Goal: Information Seeking & Learning: Learn about a topic

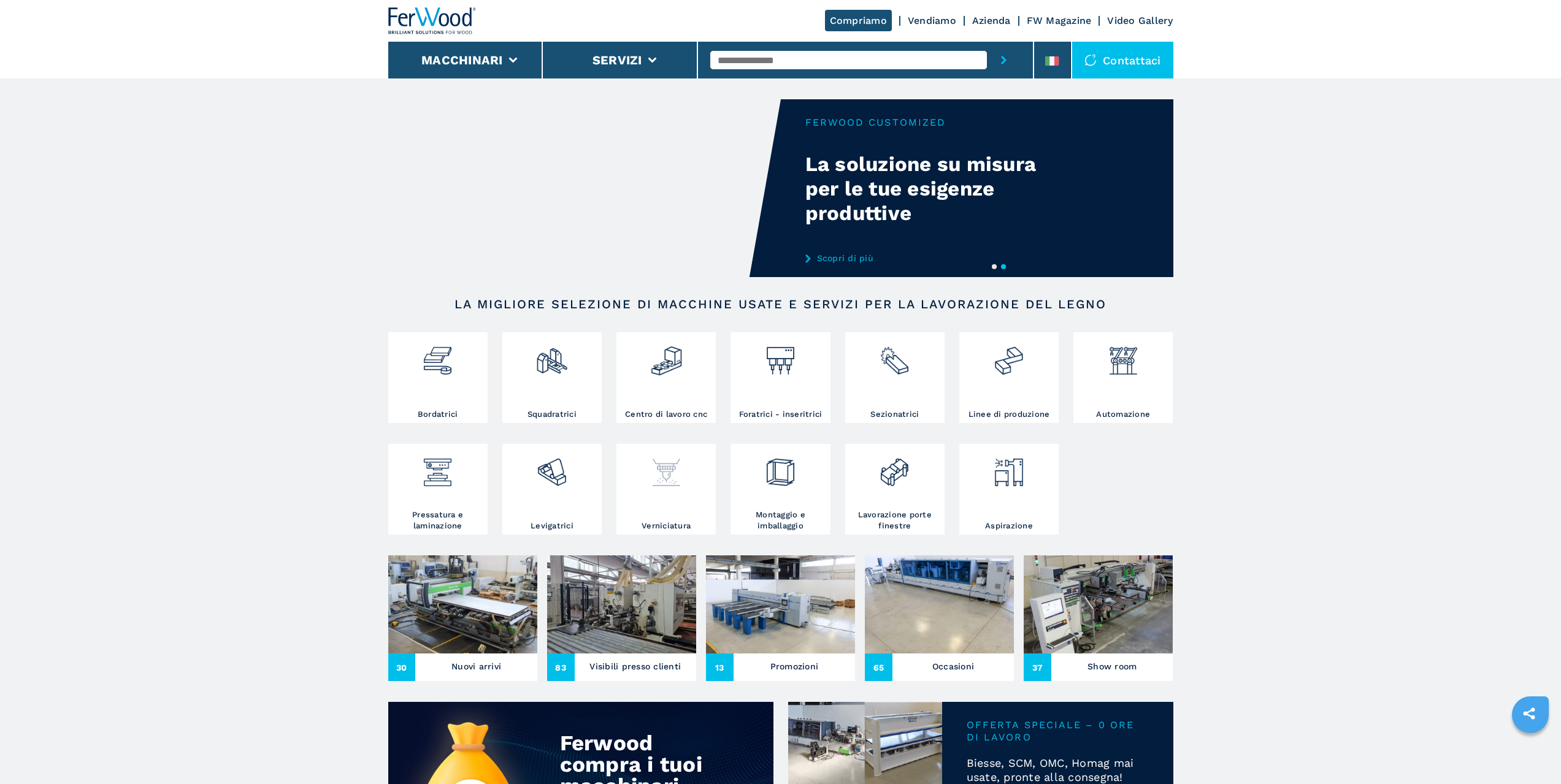
click at [683, 489] on img at bounding box center [666, 467] width 33 height 42
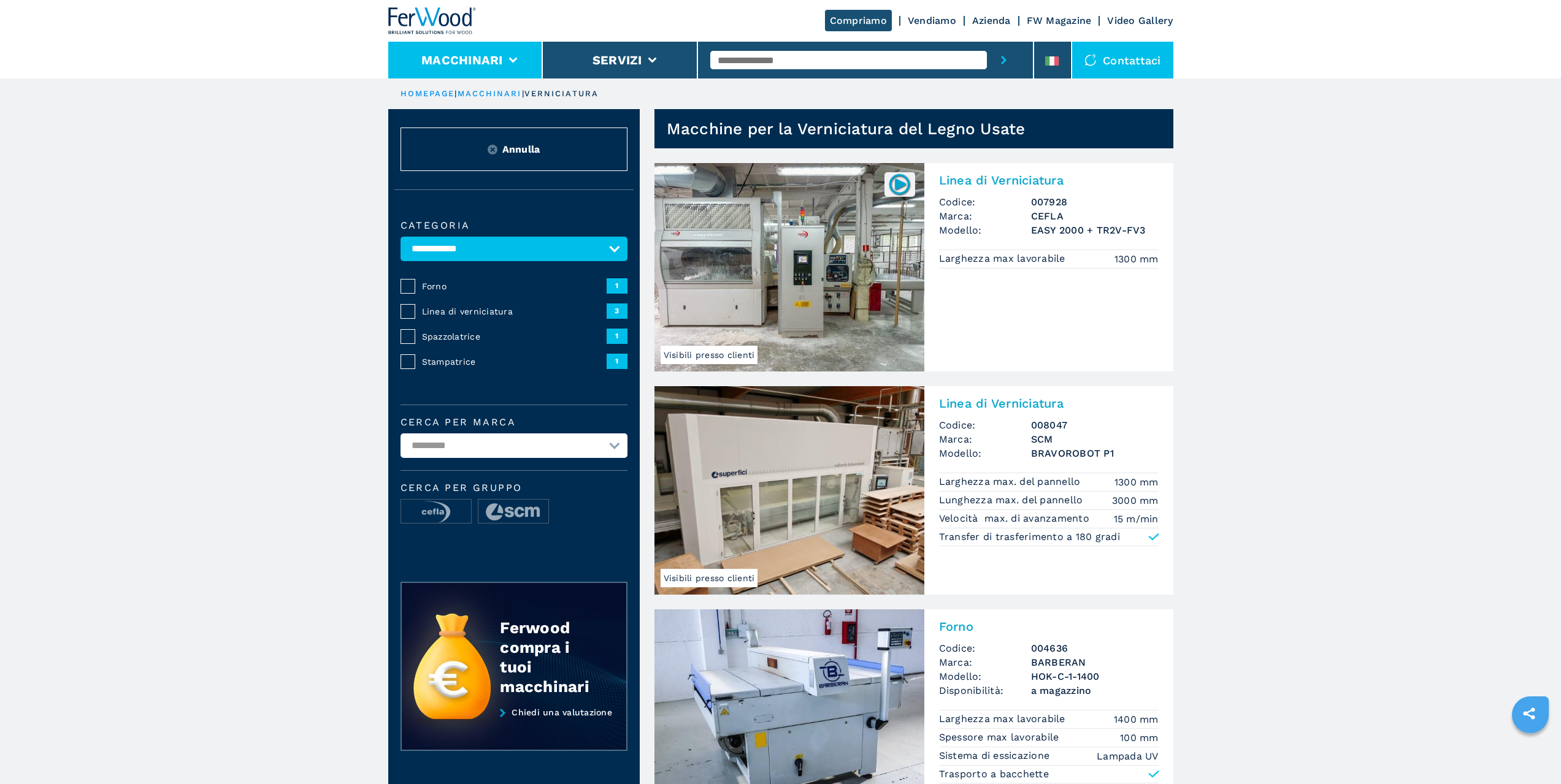
click at [506, 63] on li "Macchinari" at bounding box center [465, 60] width 155 height 37
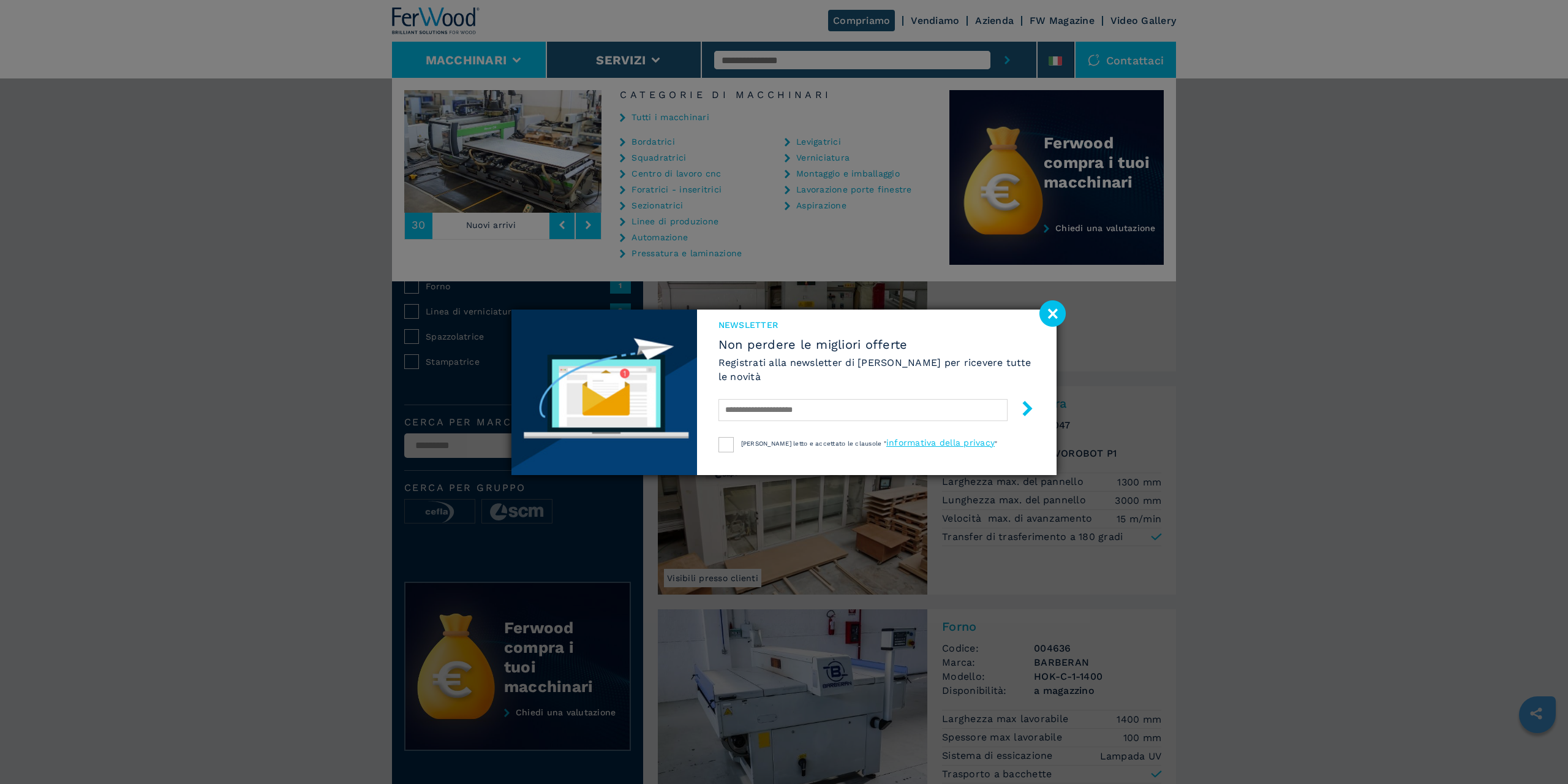
click at [1051, 306] on image at bounding box center [1052, 313] width 26 height 26
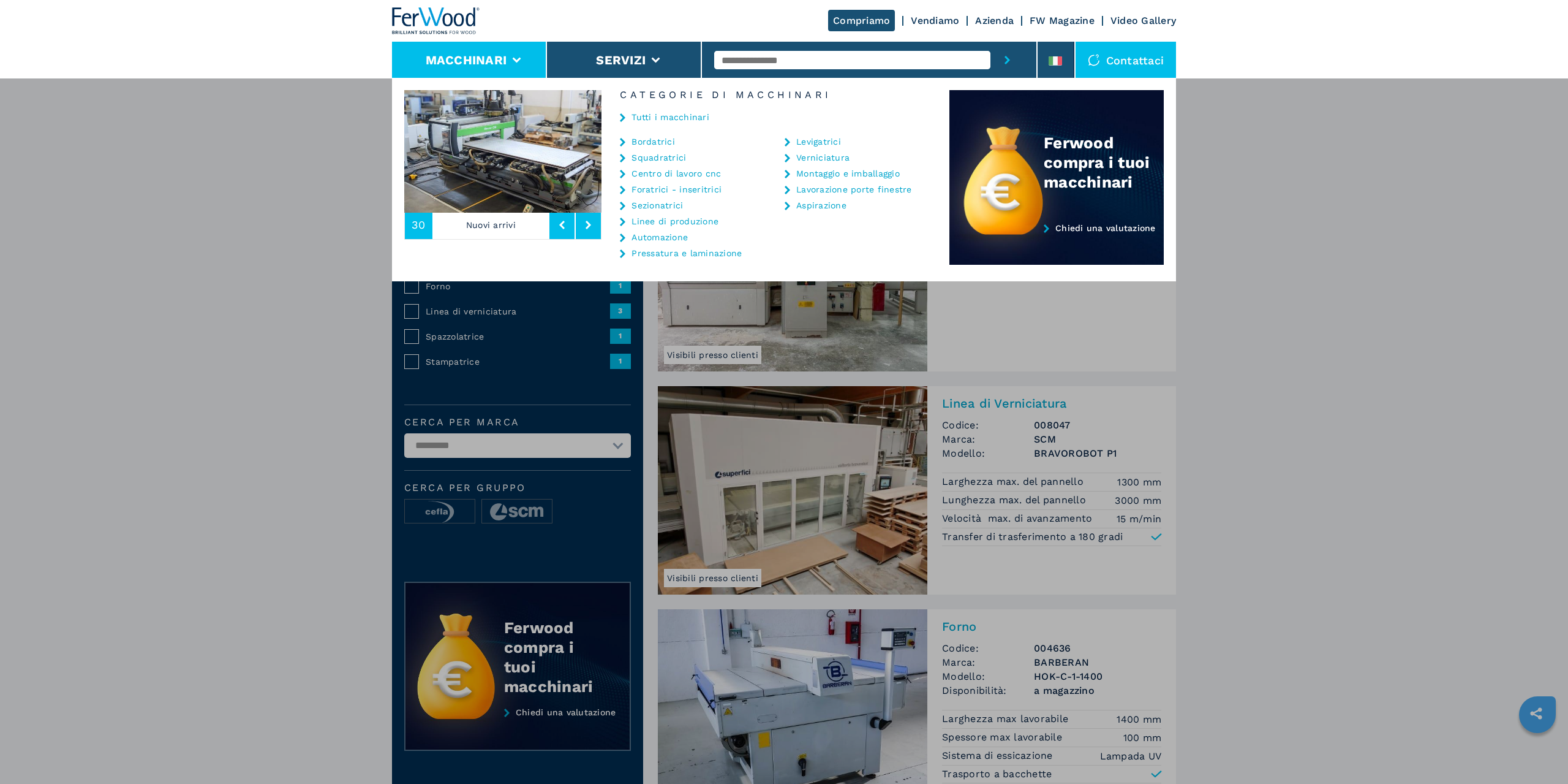
click at [674, 206] on link "Sezionatrici" at bounding box center [657, 205] width 52 height 9
click at [313, 282] on div "Macchinari Bordatrici Squadratrici Centro di lavoro cnc Foratrici - inseritrici…" at bounding box center [784, 470] width 1568 height 784
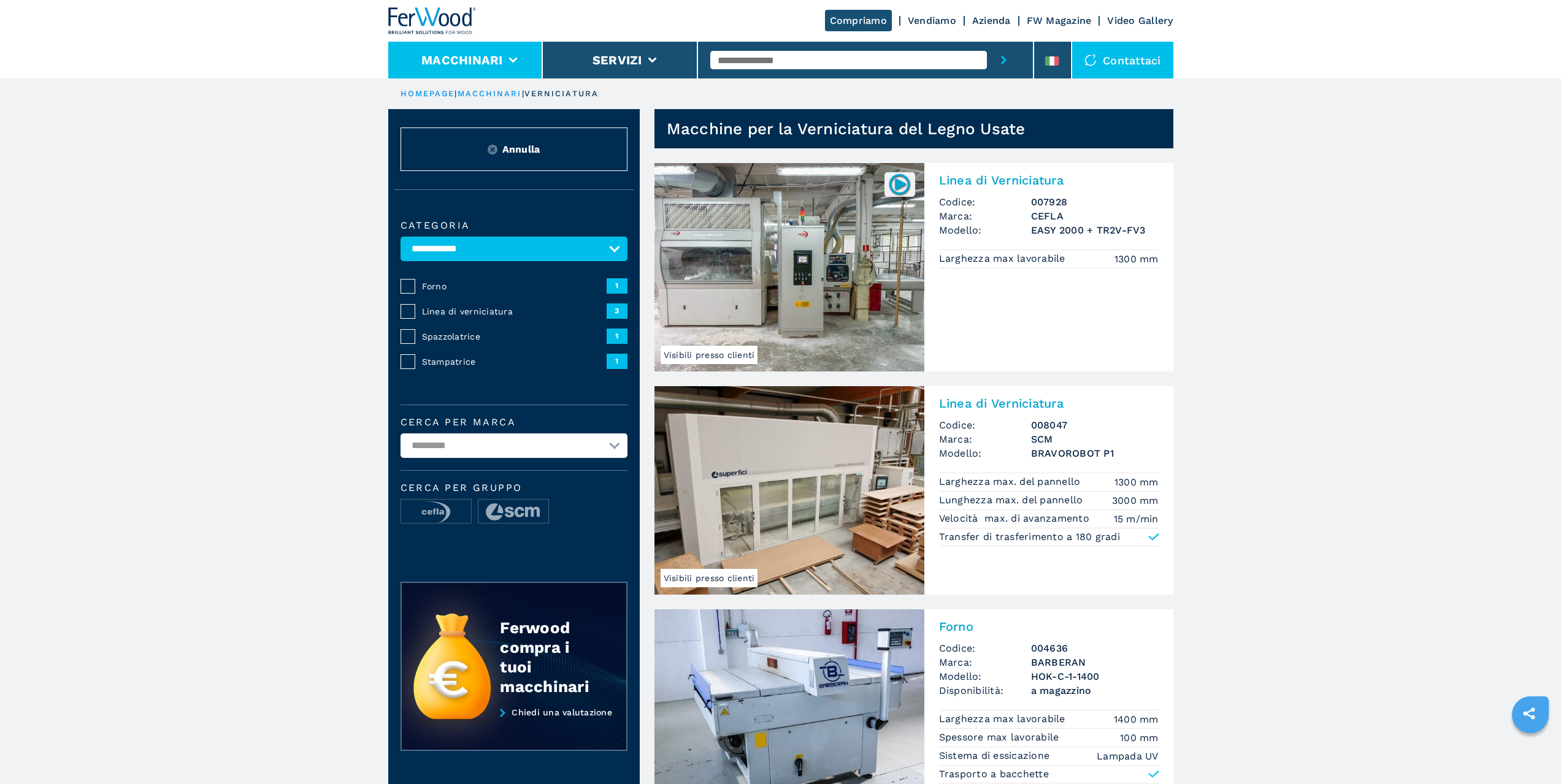
click at [491, 60] on button "Macchinari" at bounding box center [462, 60] width 82 height 15
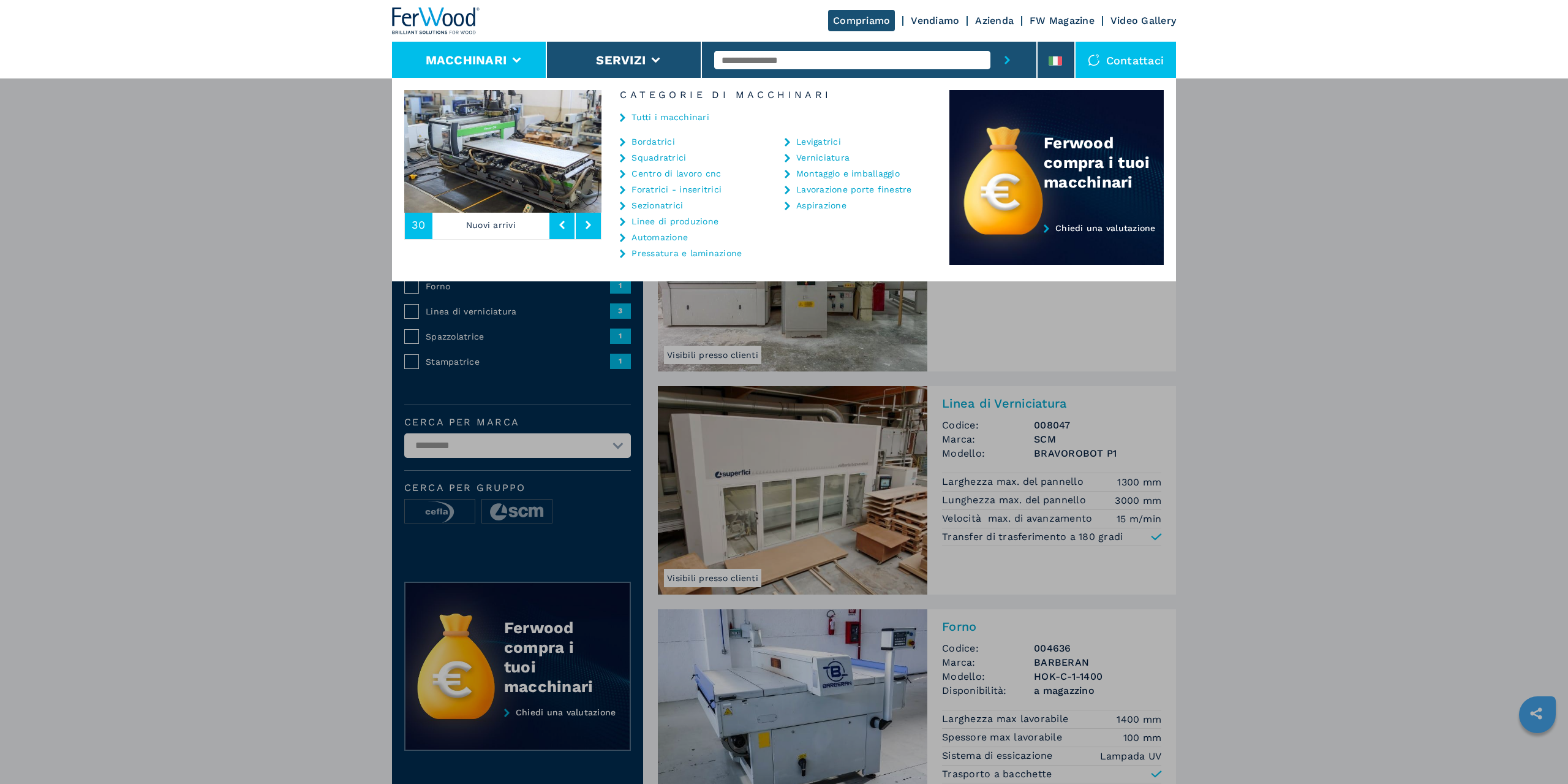
click at [669, 206] on link "Sezionatrici" at bounding box center [657, 205] width 52 height 9
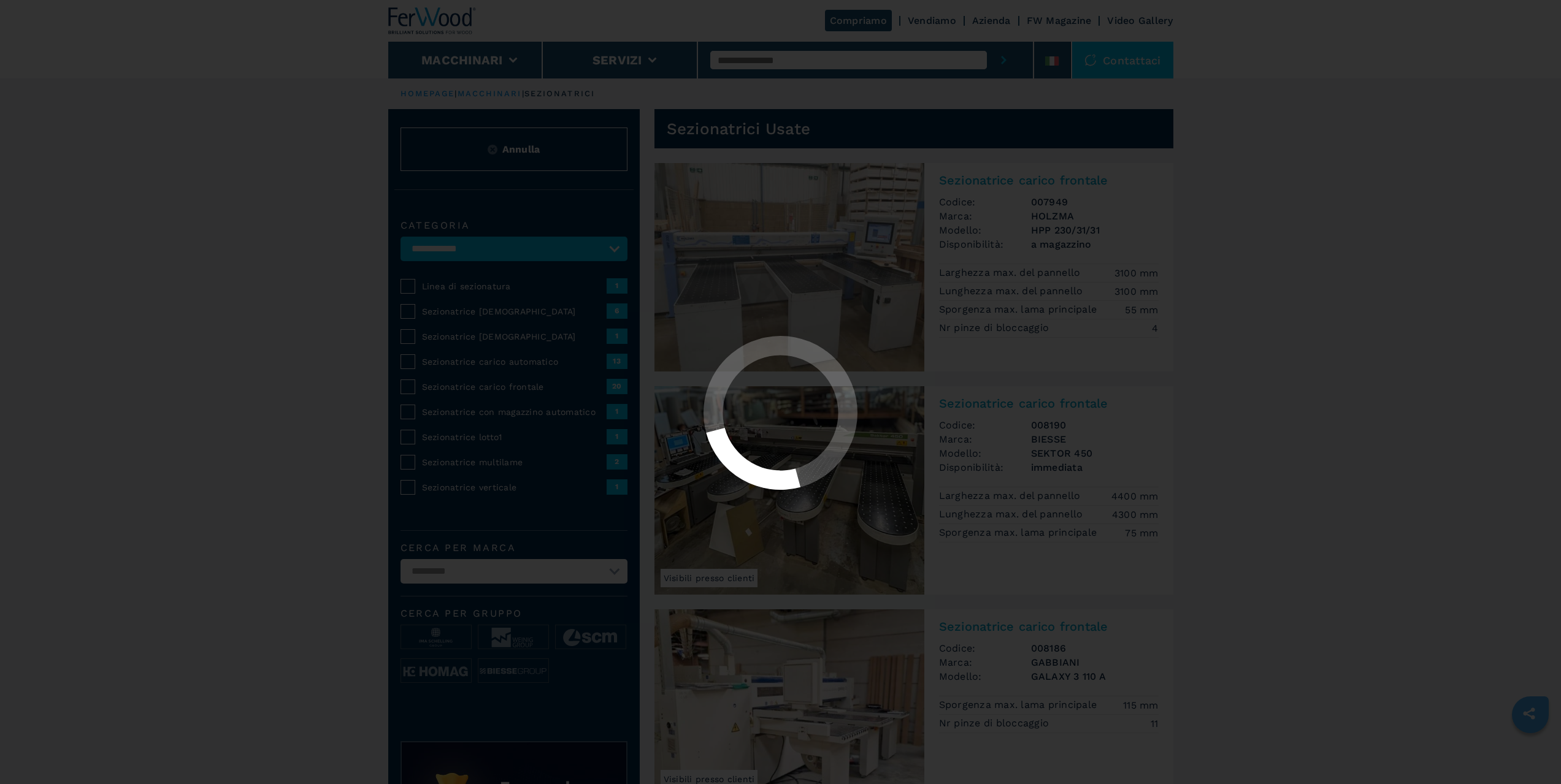
select select "**********"
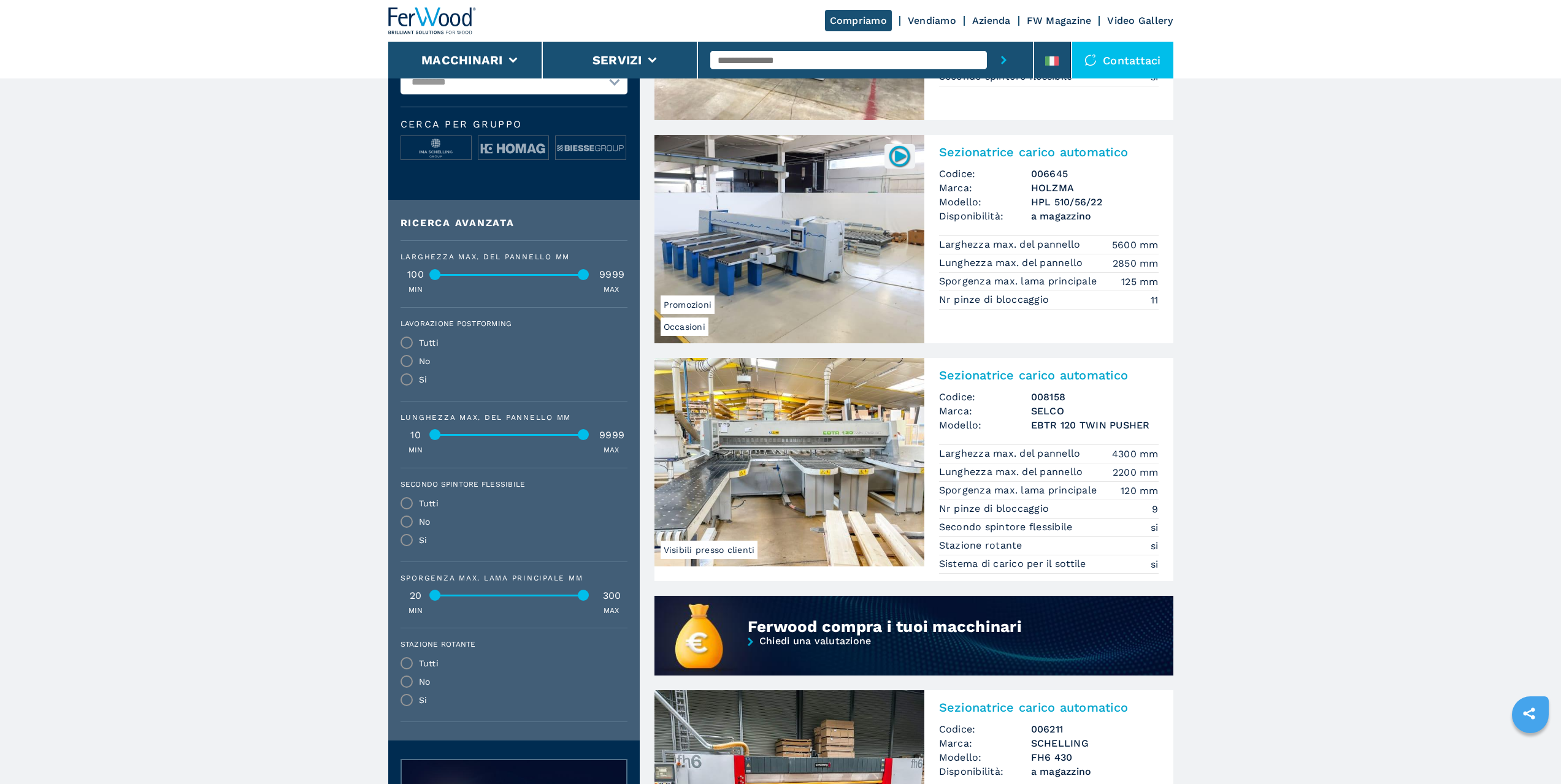
scroll to position [490, 0]
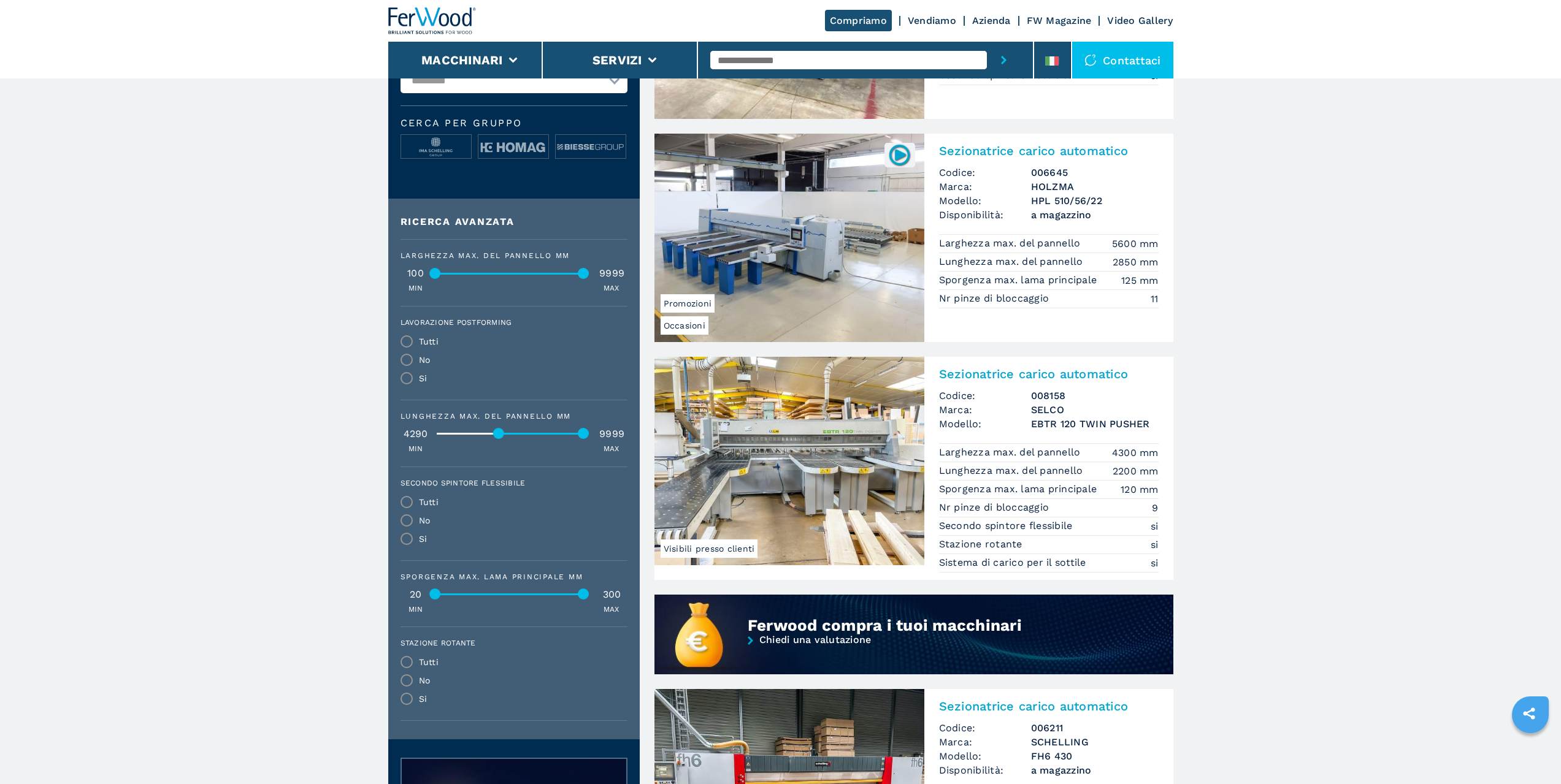
drag, startPoint x: 434, startPoint y: 435, endPoint x: 498, endPoint y: 432, distance: 64.1
click at [498, 432] on div at bounding box center [499, 433] width 11 height 11
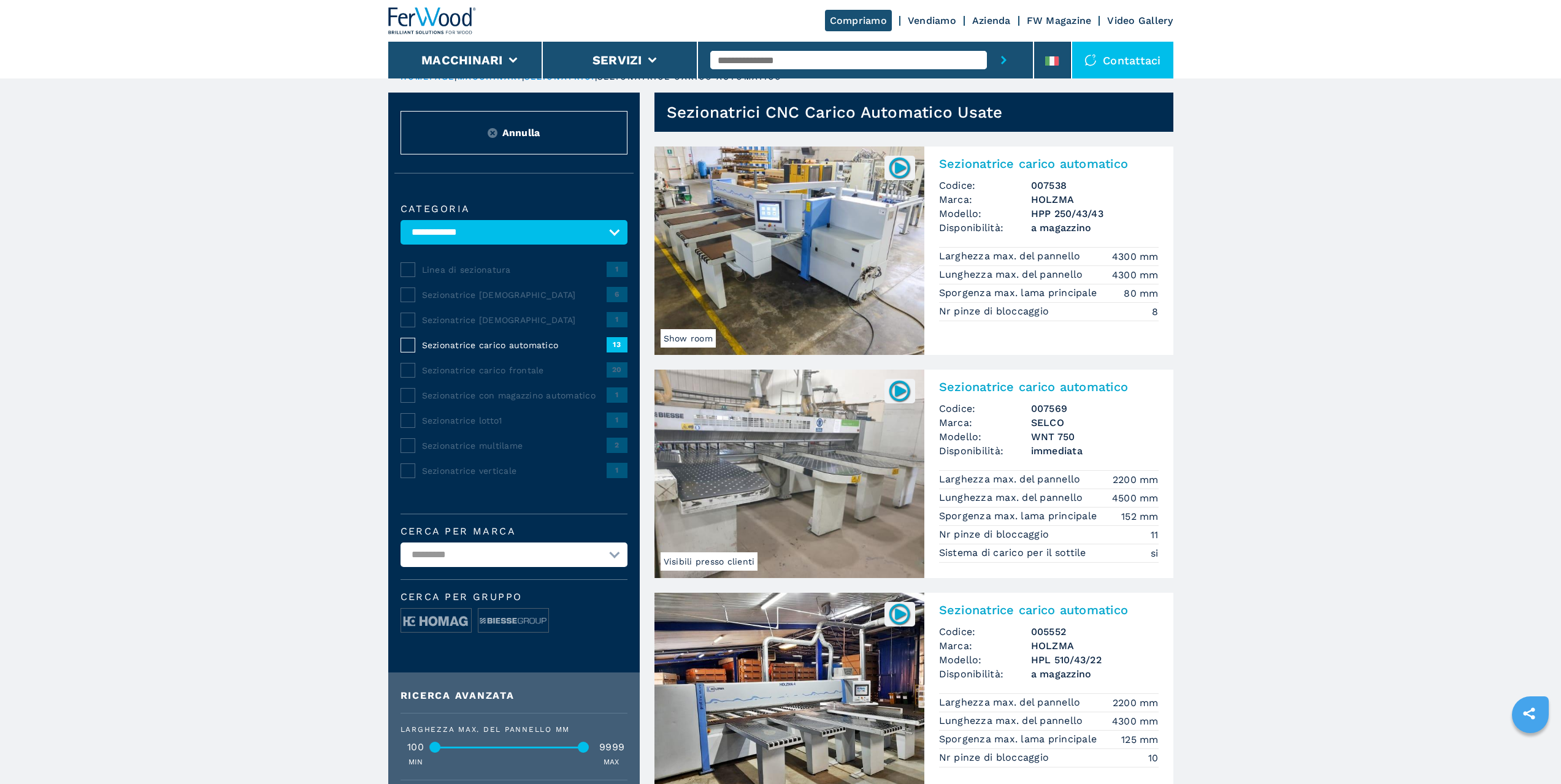
scroll to position [0, 0]
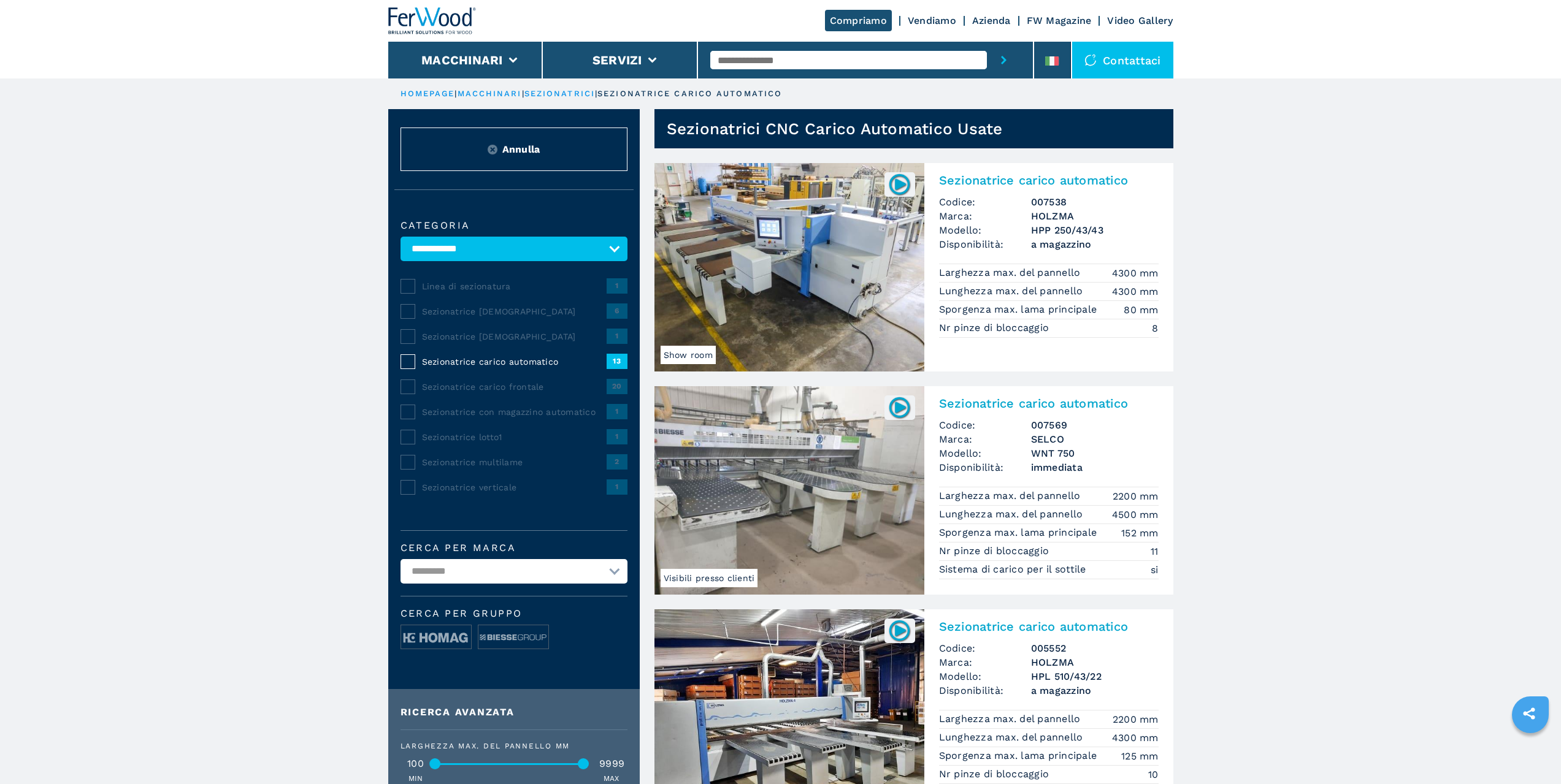
click at [1097, 405] on h2 "Sezionatrice carico automatico" at bounding box center [1049, 403] width 220 height 15
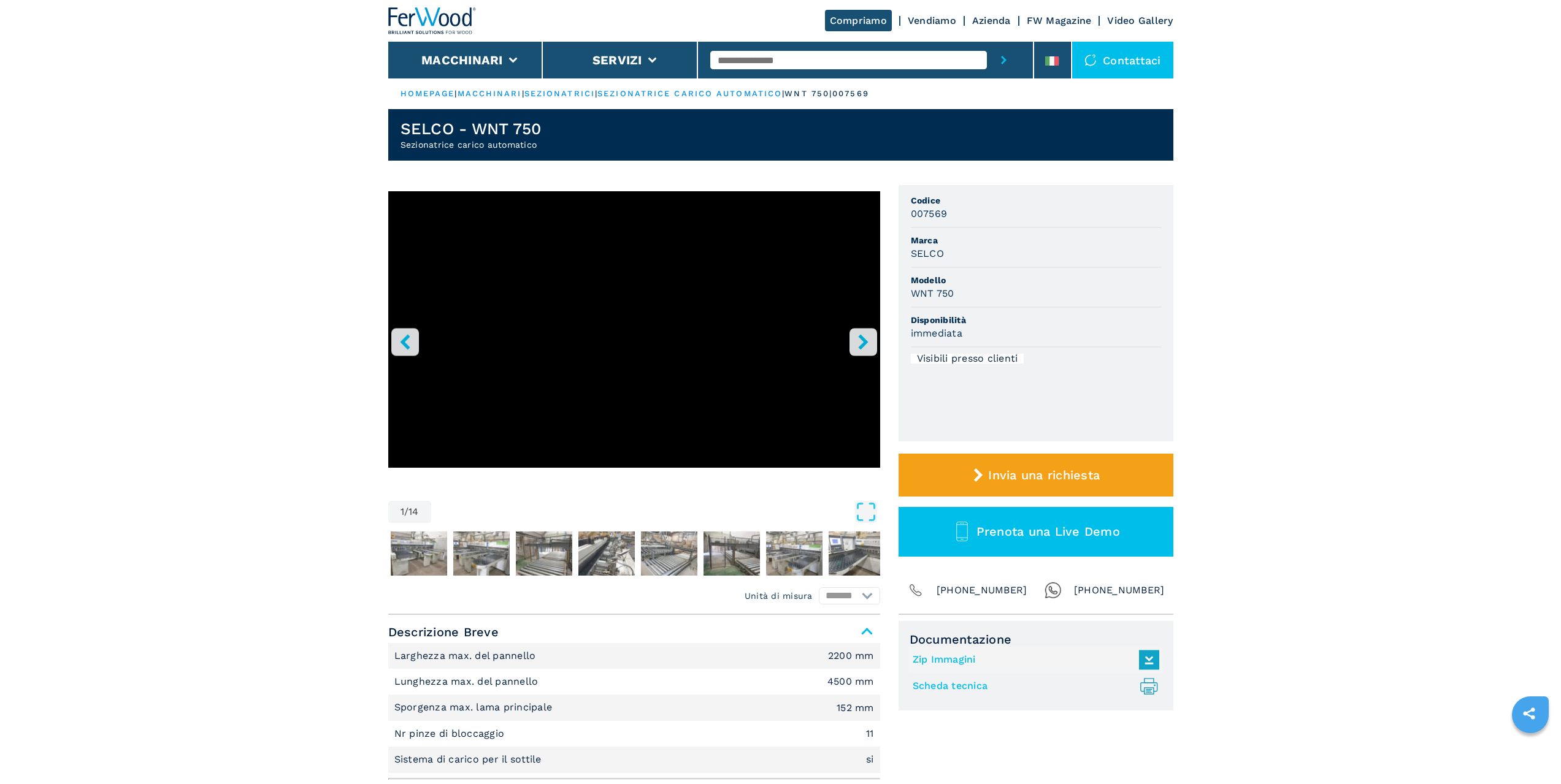
select select "**********"
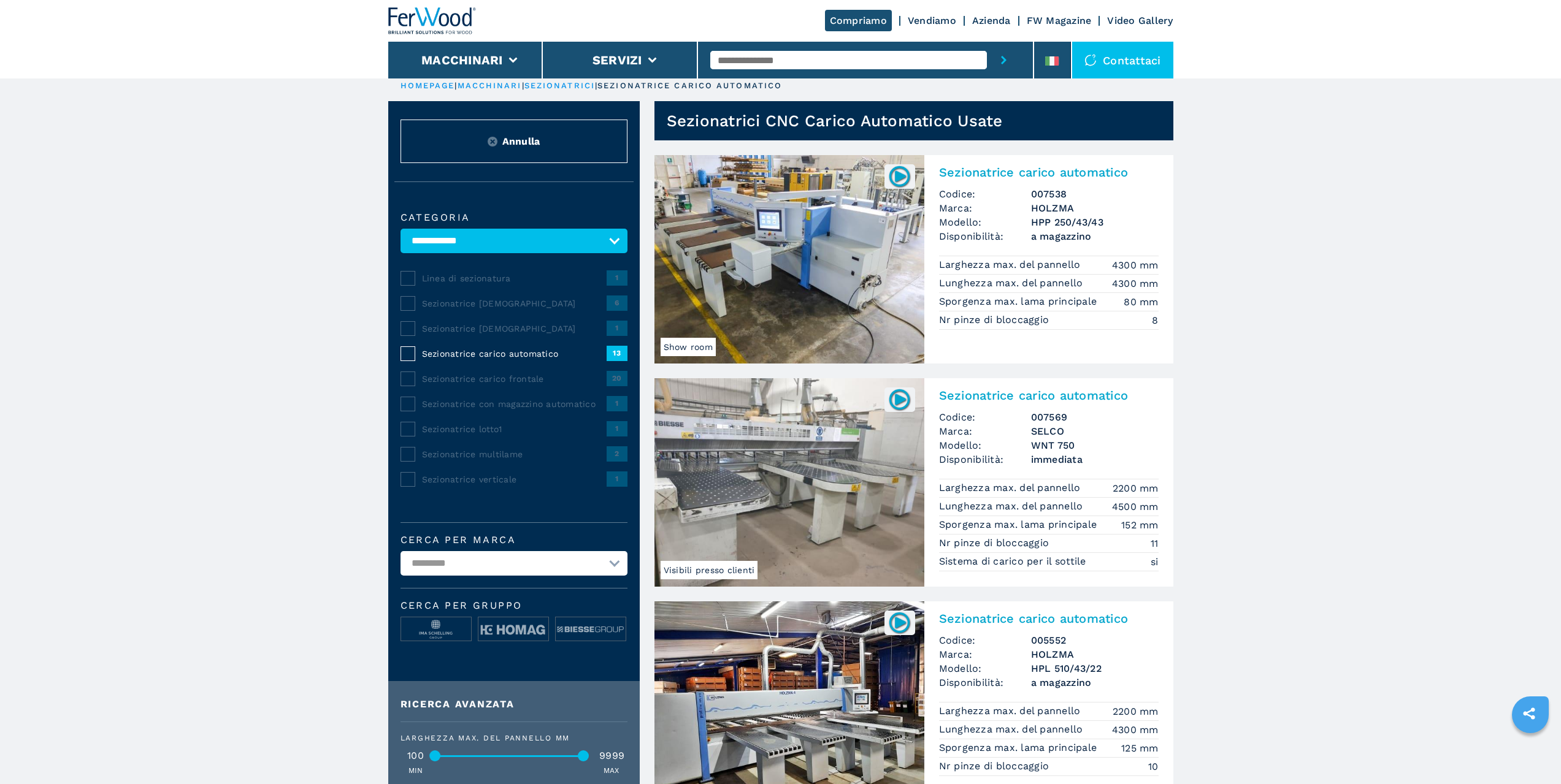
scroll to position [122, 0]
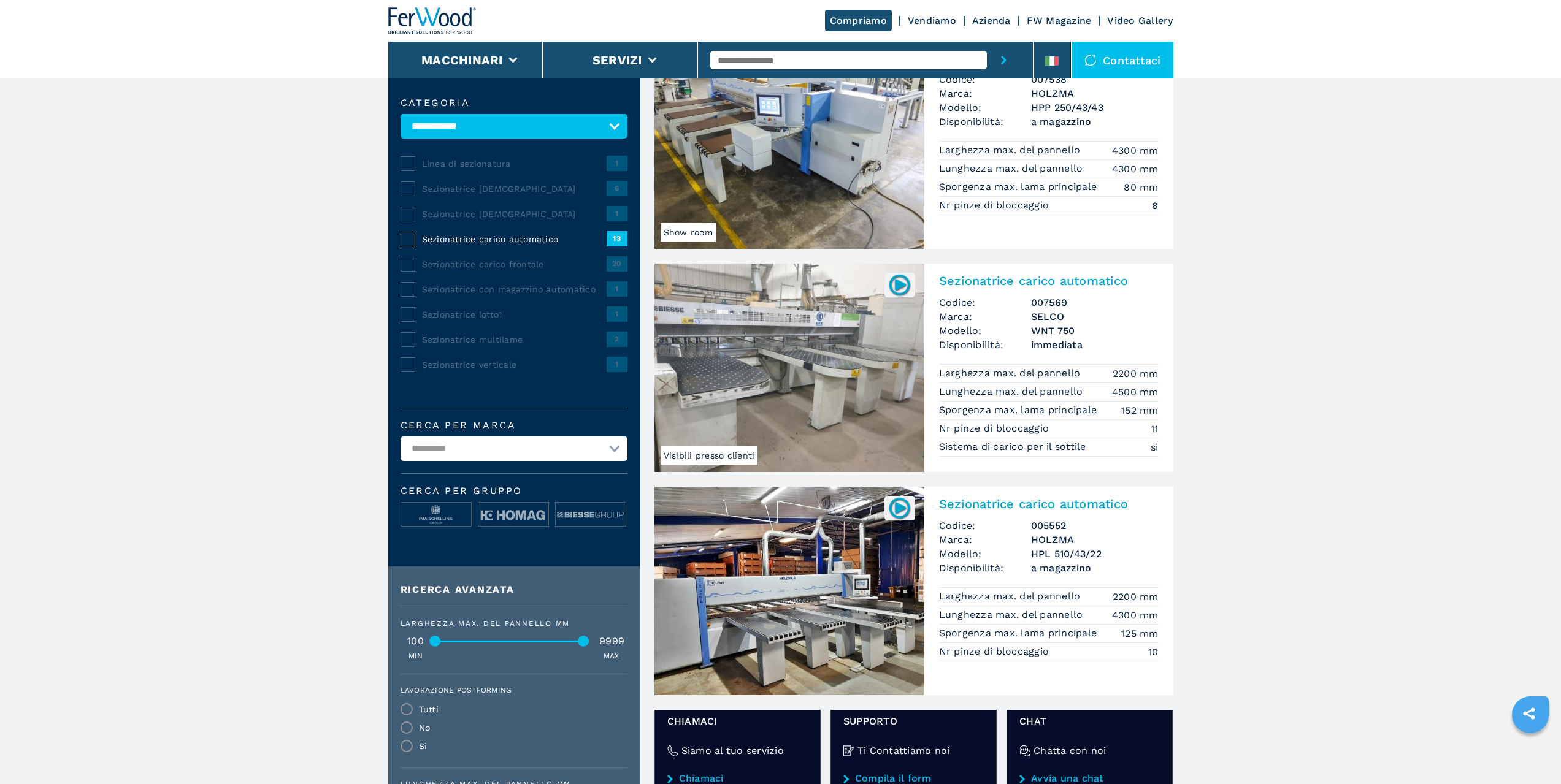
click at [795, 627] on img at bounding box center [789, 590] width 270 height 209
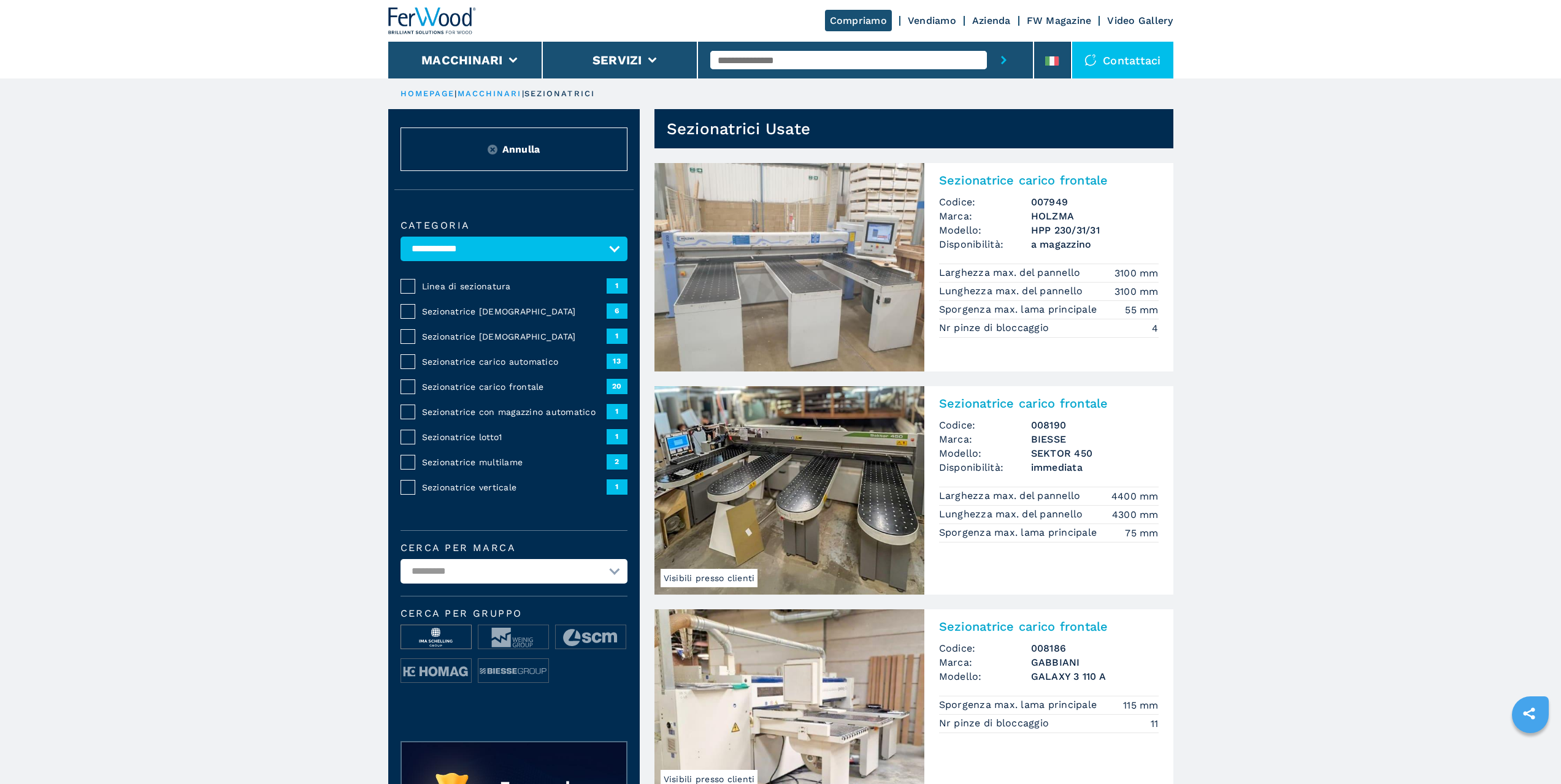
click at [439, 637] on img at bounding box center [436, 637] width 70 height 25
click at [445, 639] on img at bounding box center [436, 637] width 70 height 25
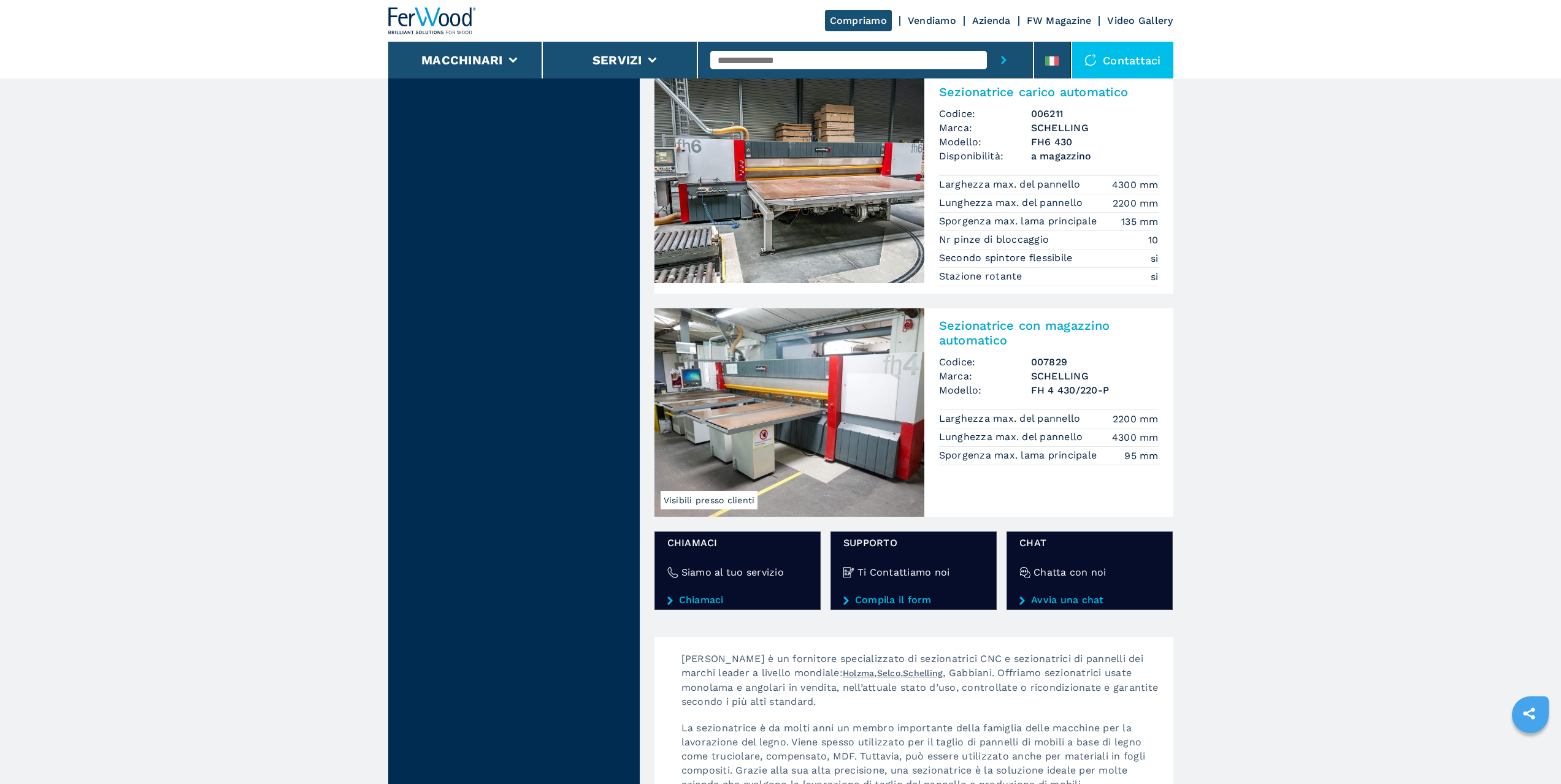
scroll to position [1165, 0]
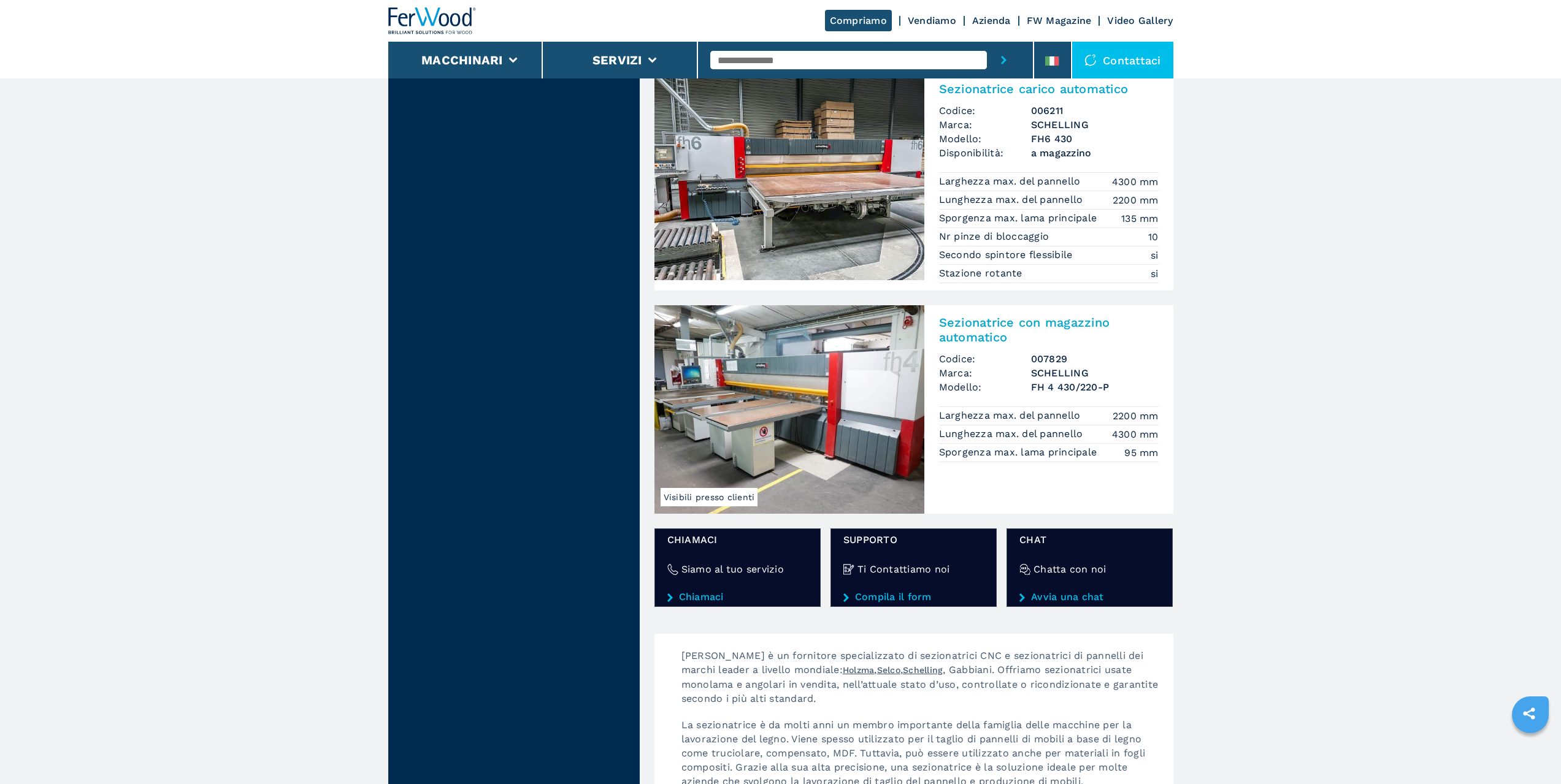
click at [885, 429] on img at bounding box center [789, 409] width 270 height 209
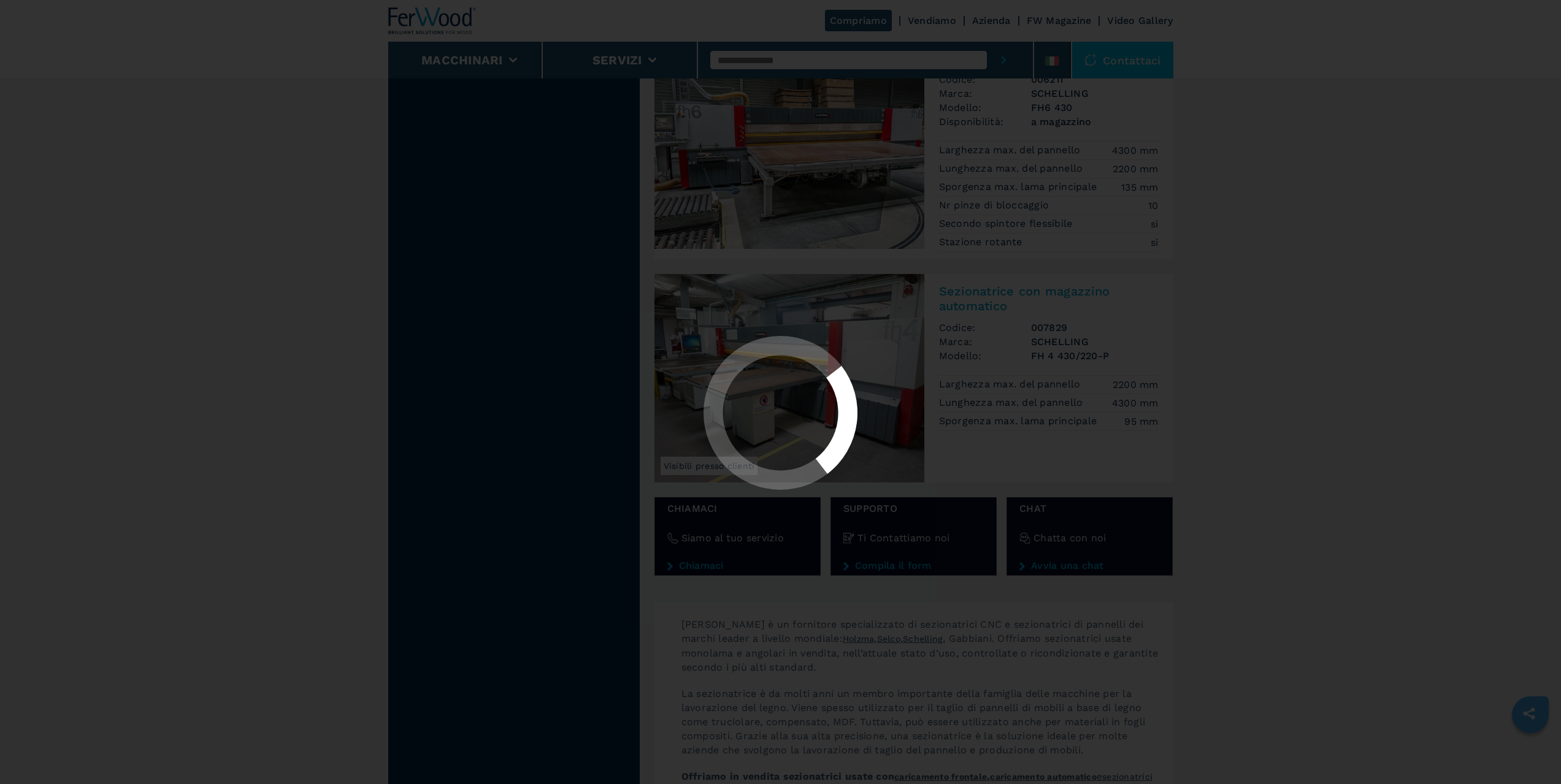
scroll to position [1532, 0]
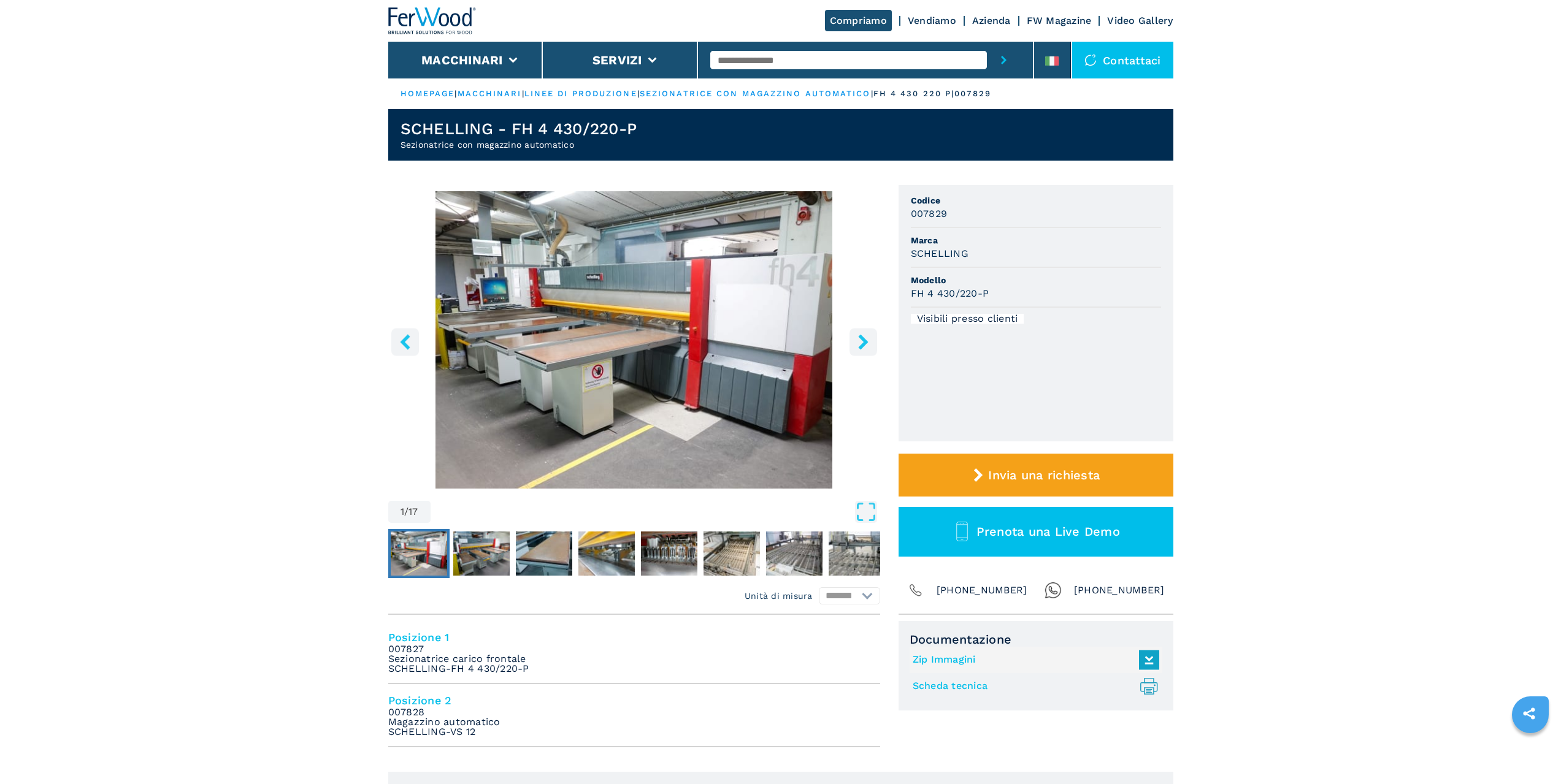
click at [790, 387] on img "Go to Slide 1" at bounding box center [634, 340] width 491 height 298
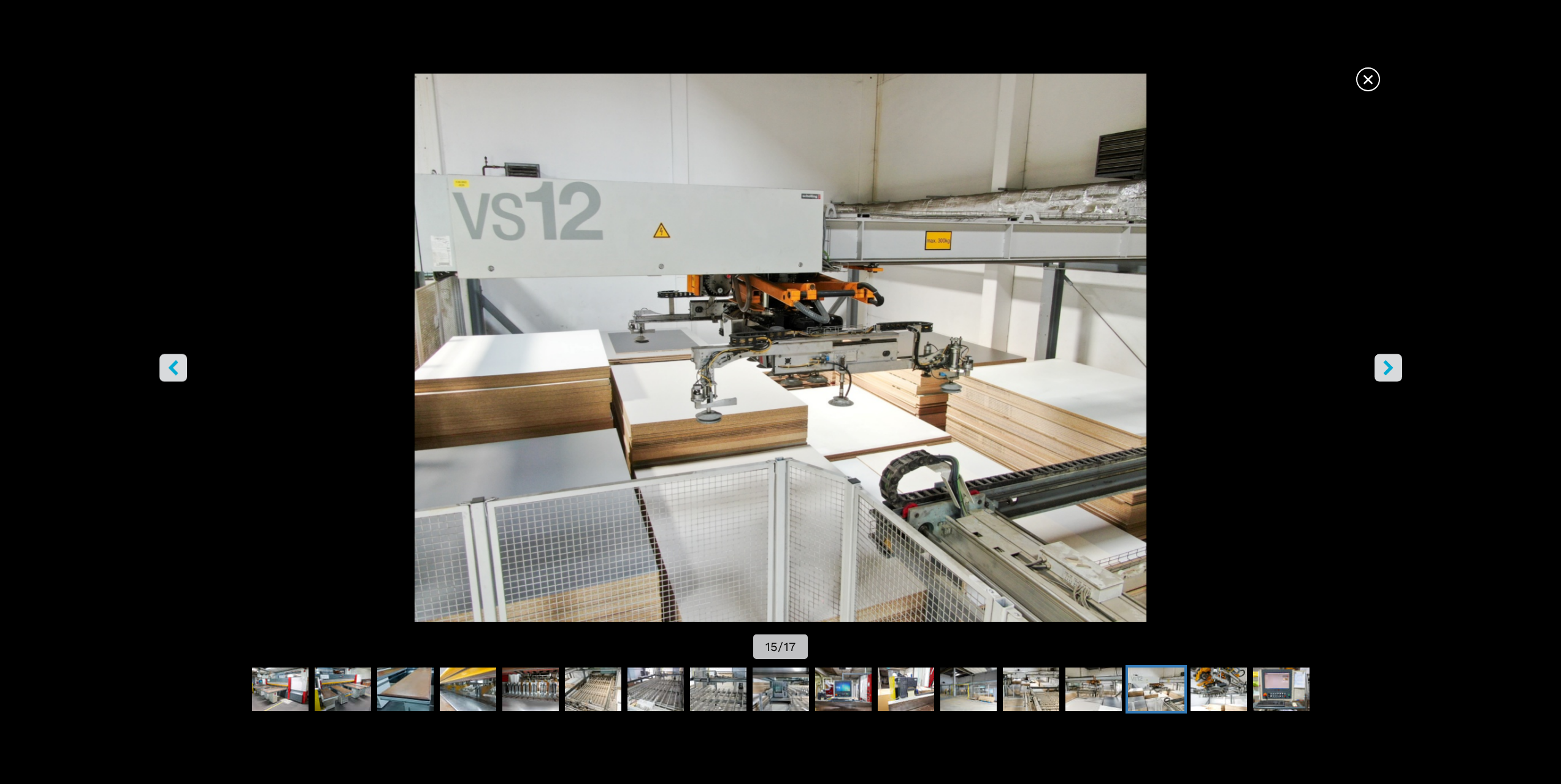
click at [1359, 79] on span "×" at bounding box center [1367, 76] width 21 height 21
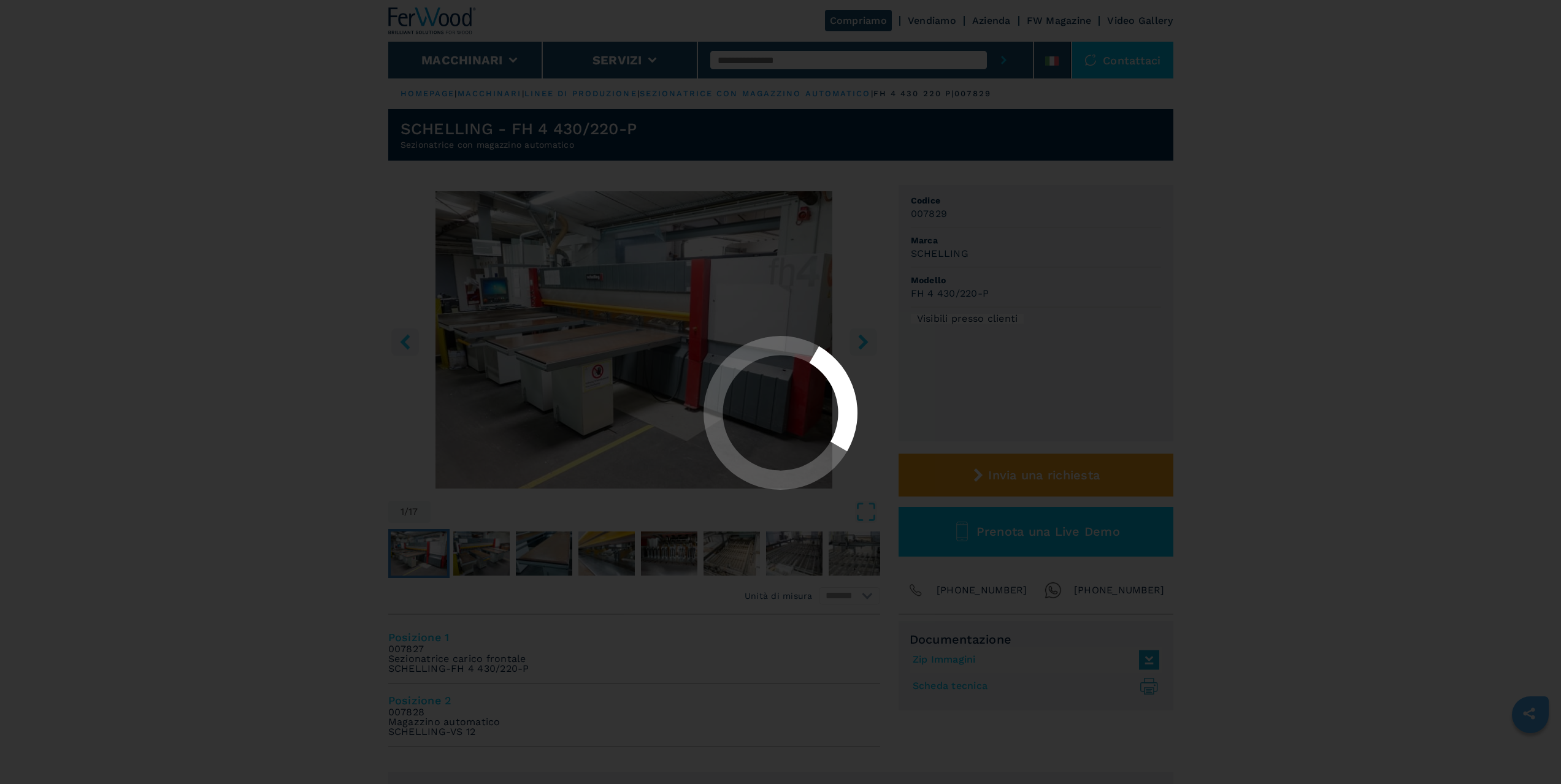
select select "**********"
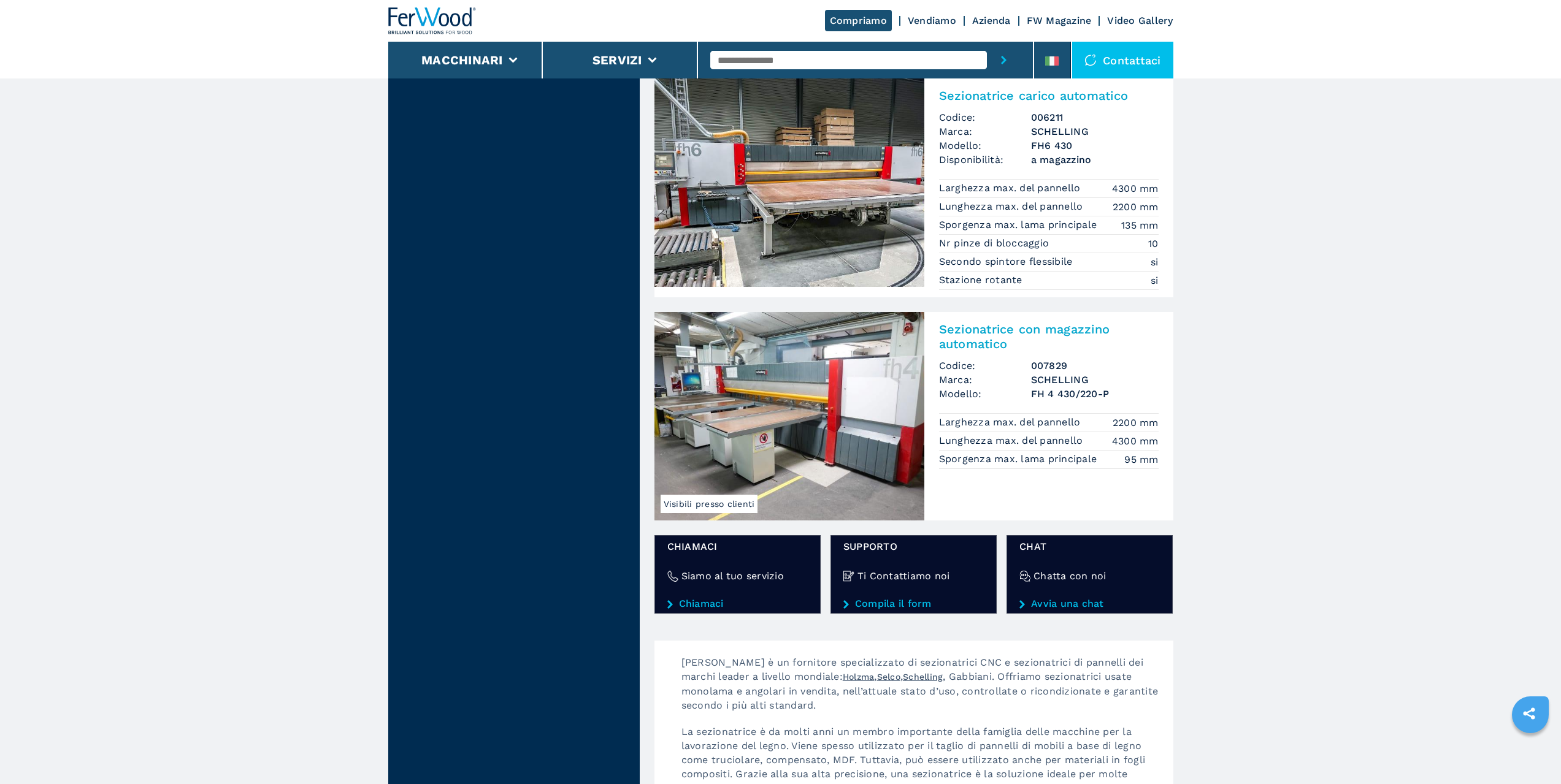
scroll to position [1165, 0]
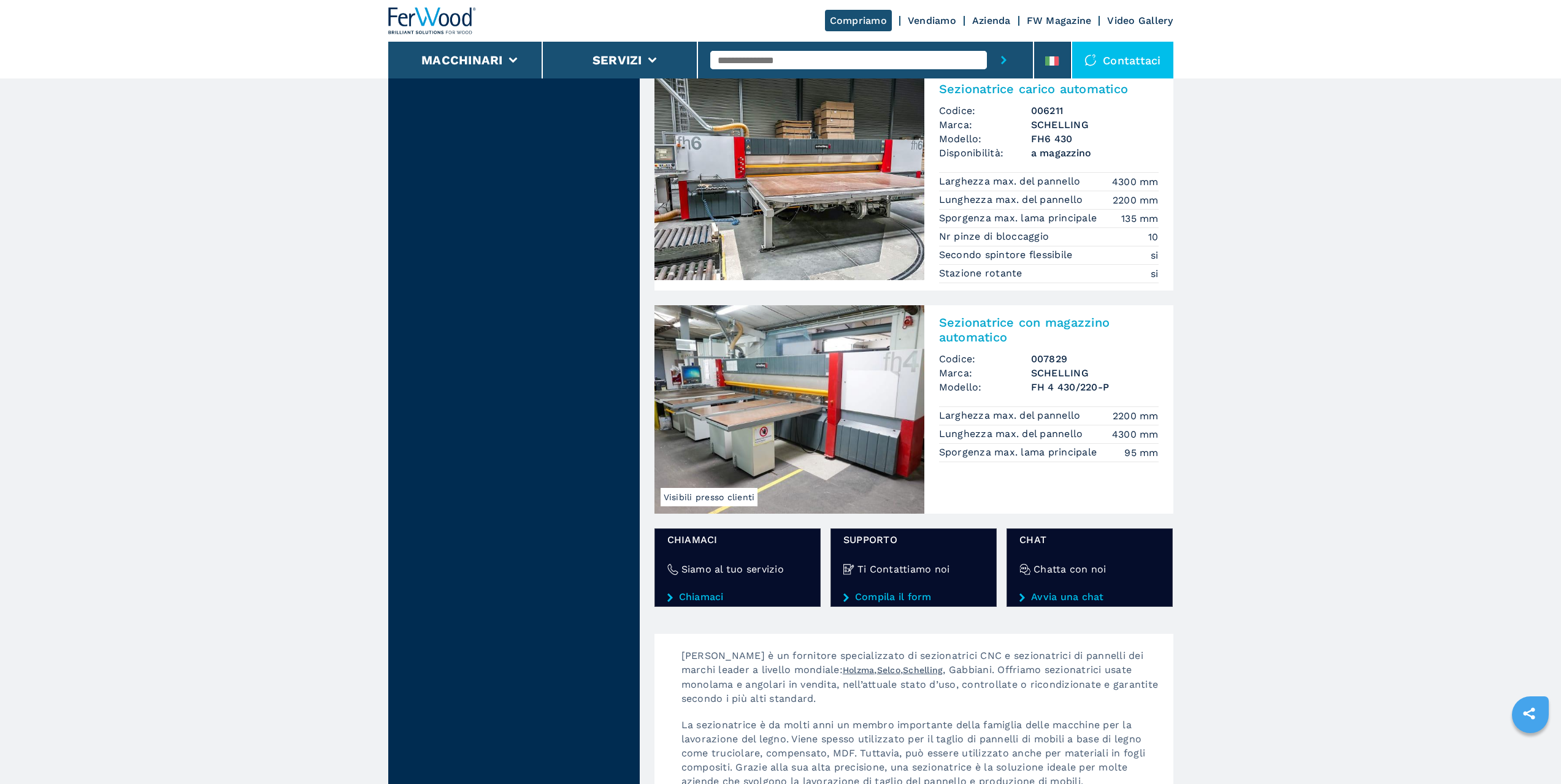
click at [795, 192] on img at bounding box center [789, 175] width 270 height 209
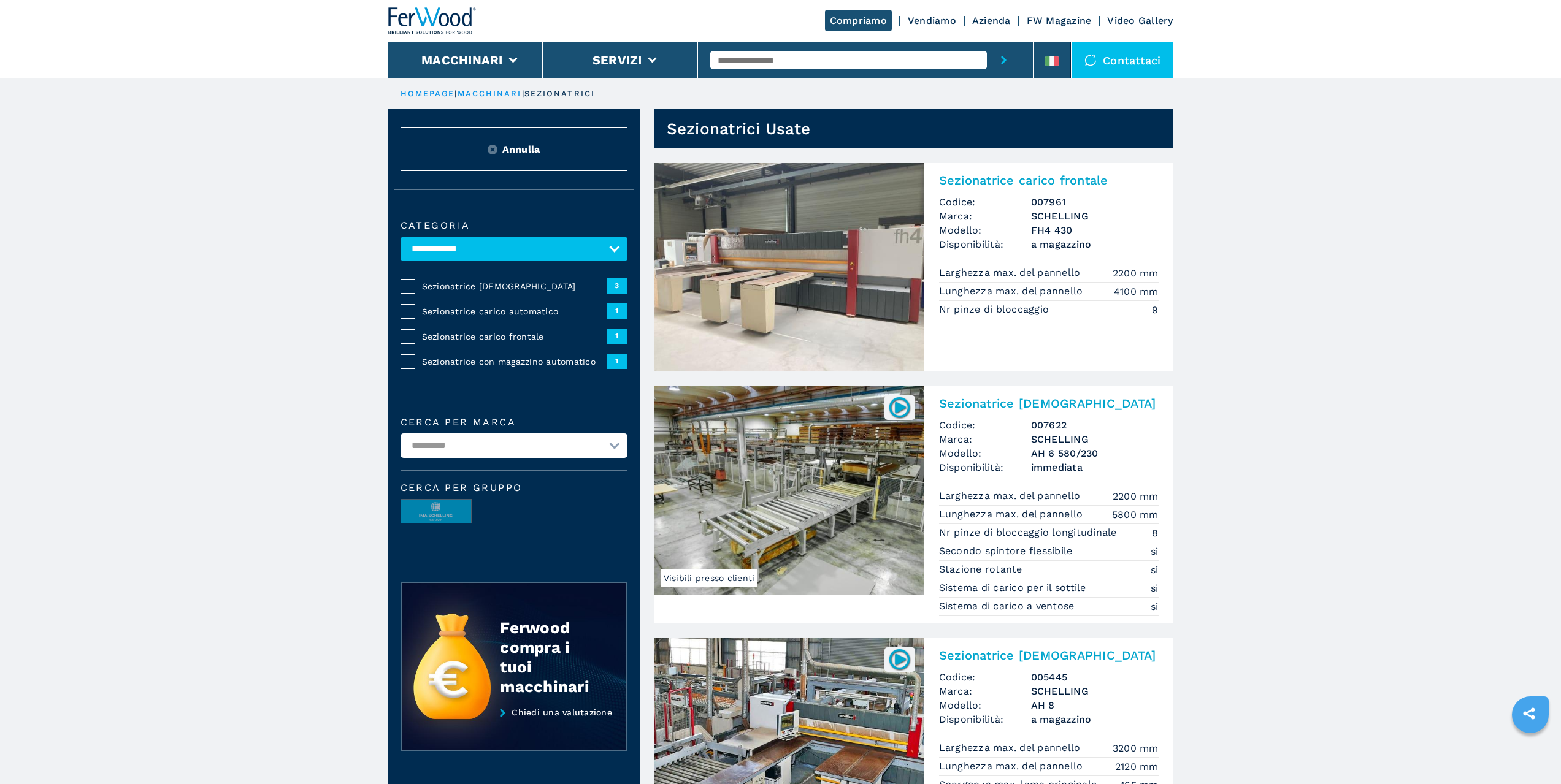
click at [503, 152] on span "Annulla" at bounding box center [522, 149] width 38 height 14
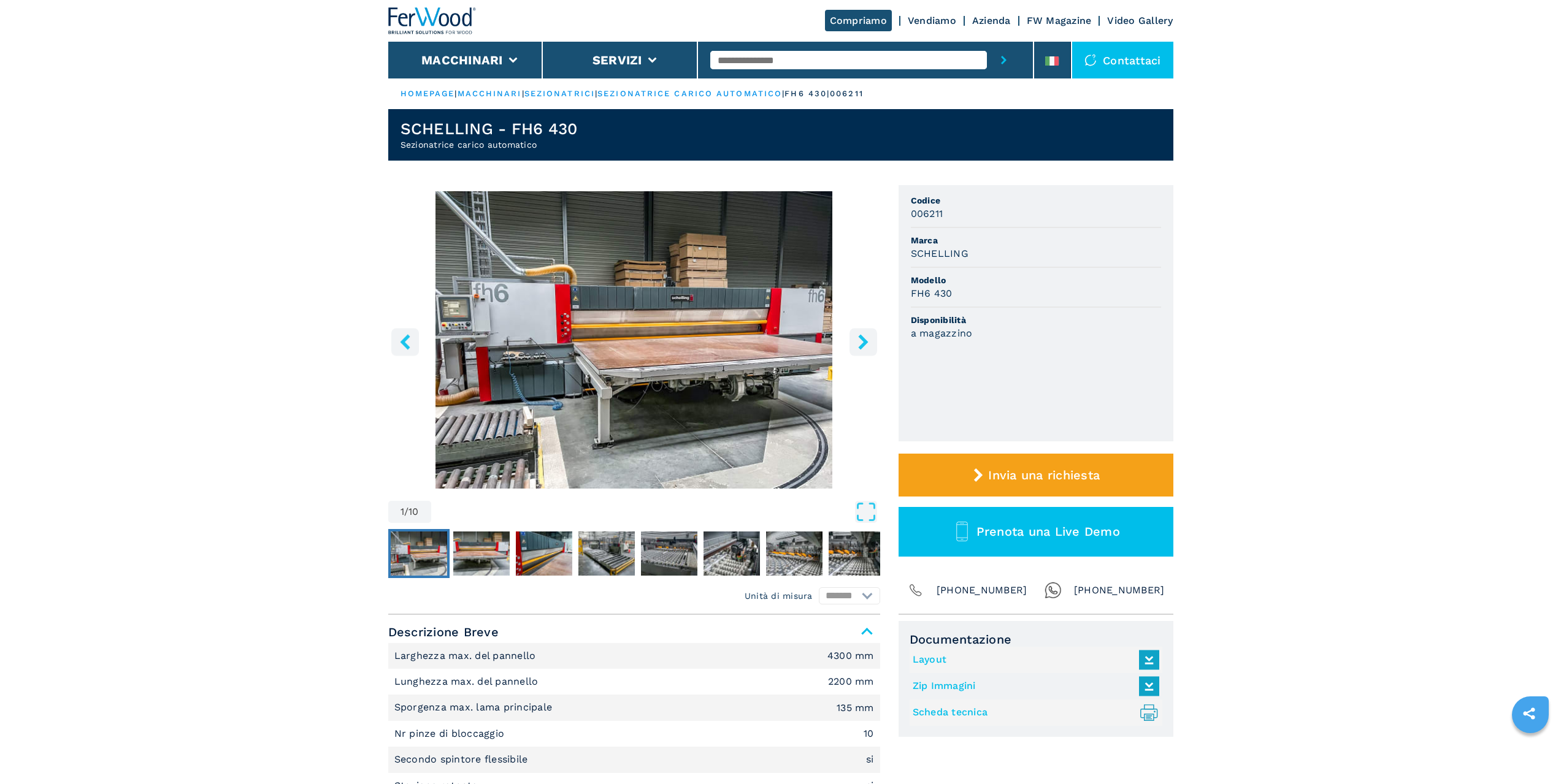
click at [624, 344] on img "Go to Slide 1" at bounding box center [634, 340] width 491 height 298
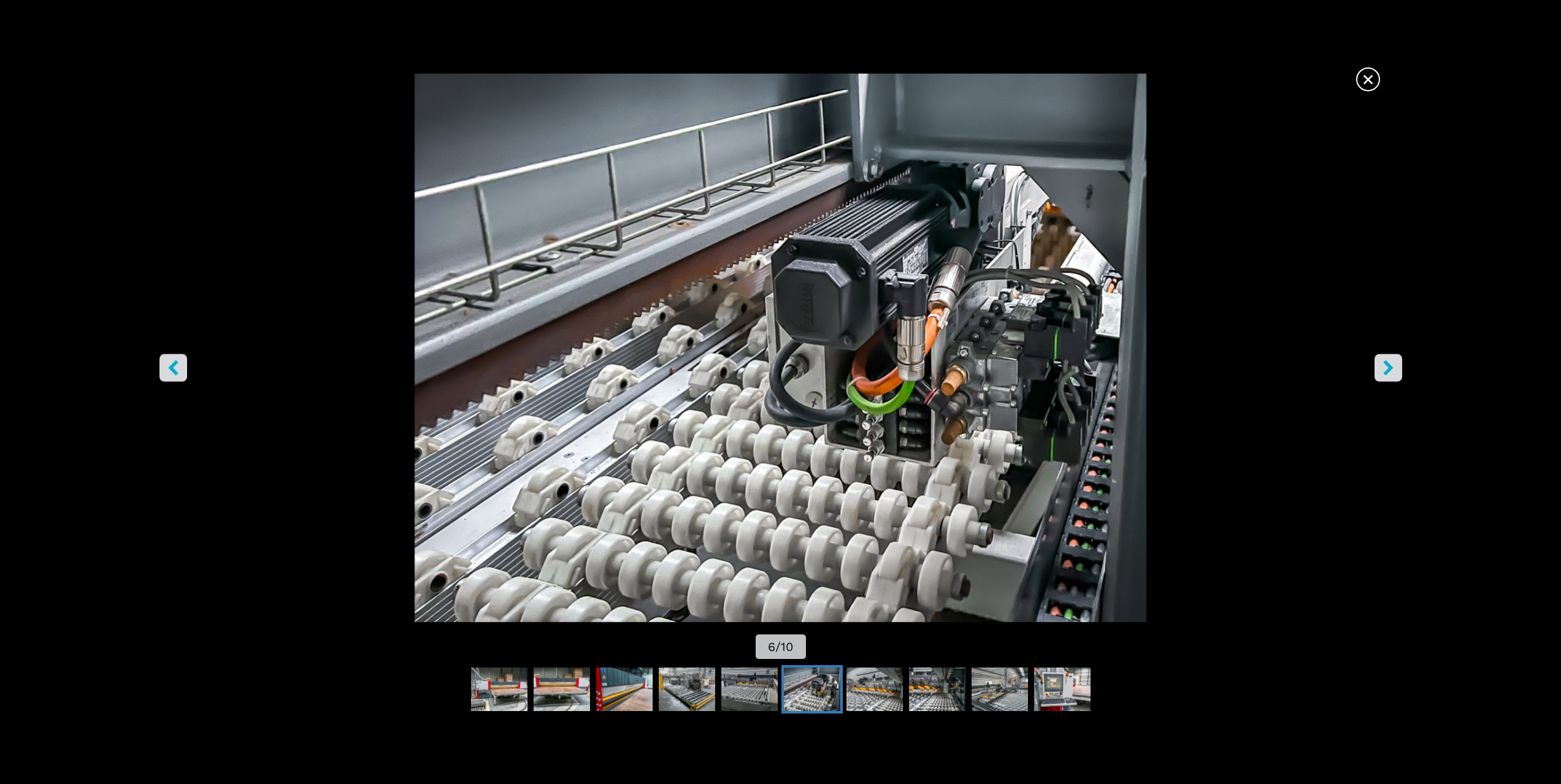
click at [237, 233] on img "Go to Slide 6" at bounding box center [780, 348] width 1405 height 548
click at [1361, 85] on span "×" at bounding box center [1367, 76] width 21 height 21
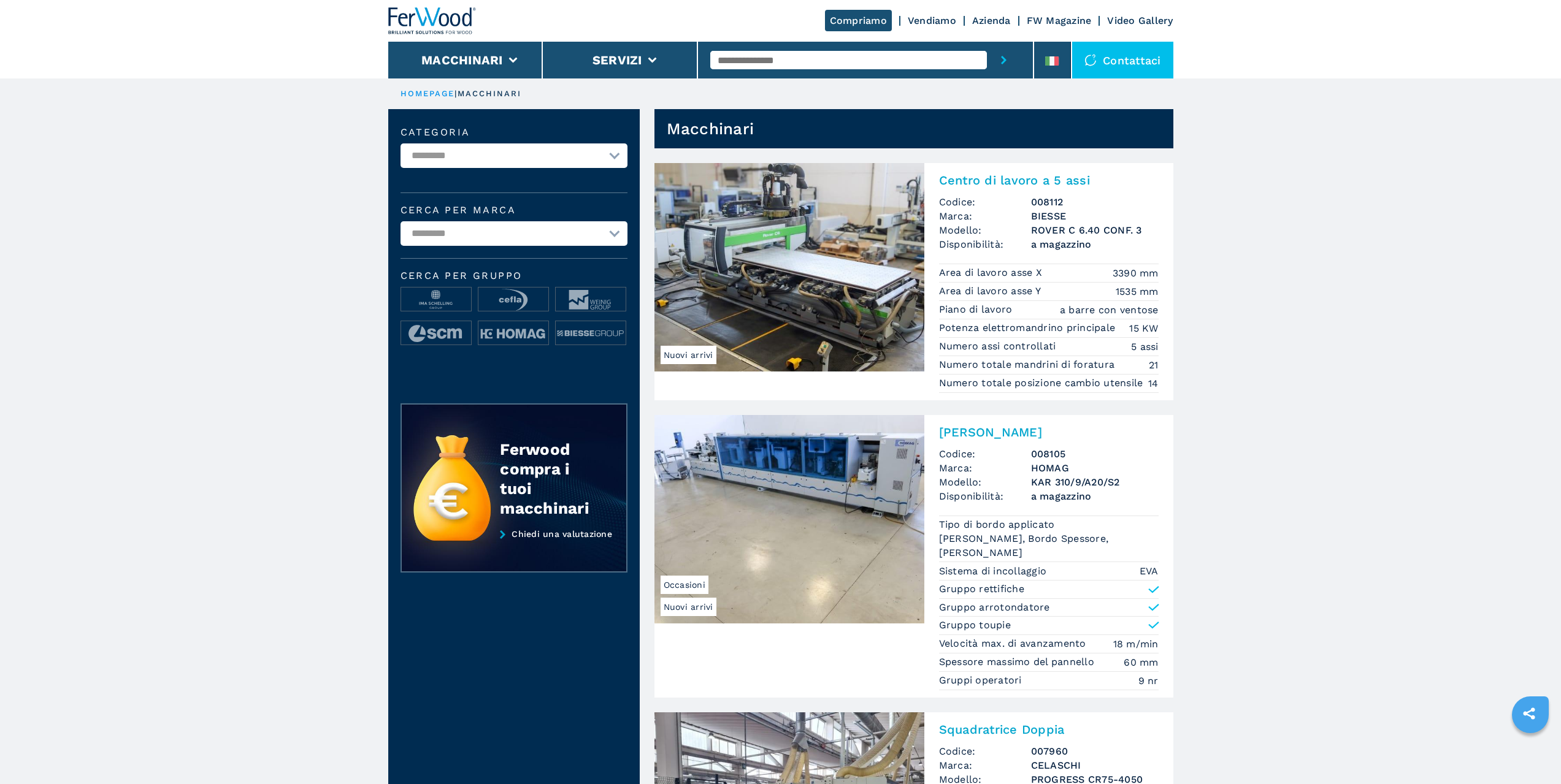
click at [540, 165] on select "**********" at bounding box center [514, 156] width 227 height 25
select select "**********"
click at [400, 144] on select "**********" at bounding box center [514, 156] width 227 height 25
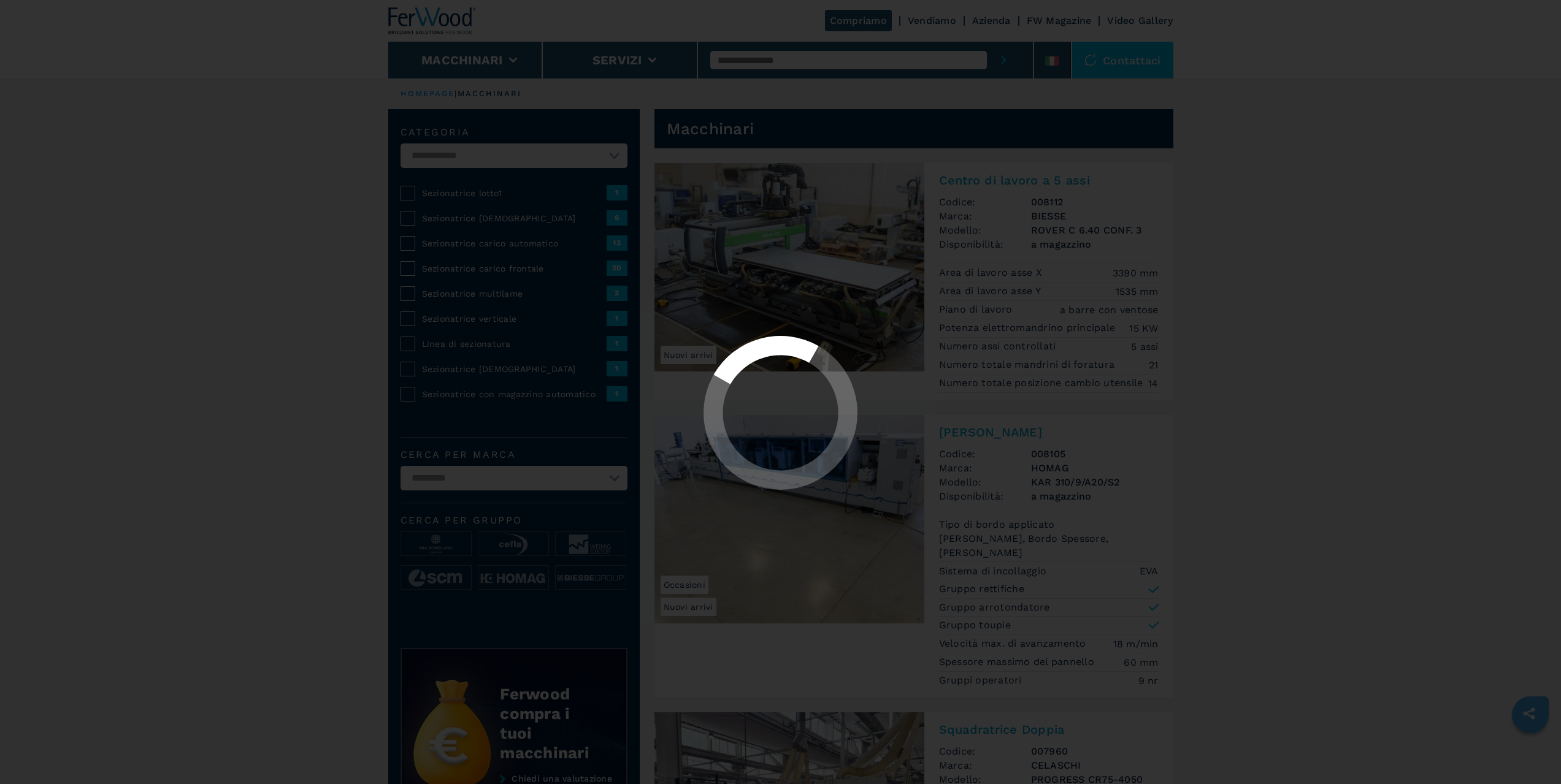
select select "**********"
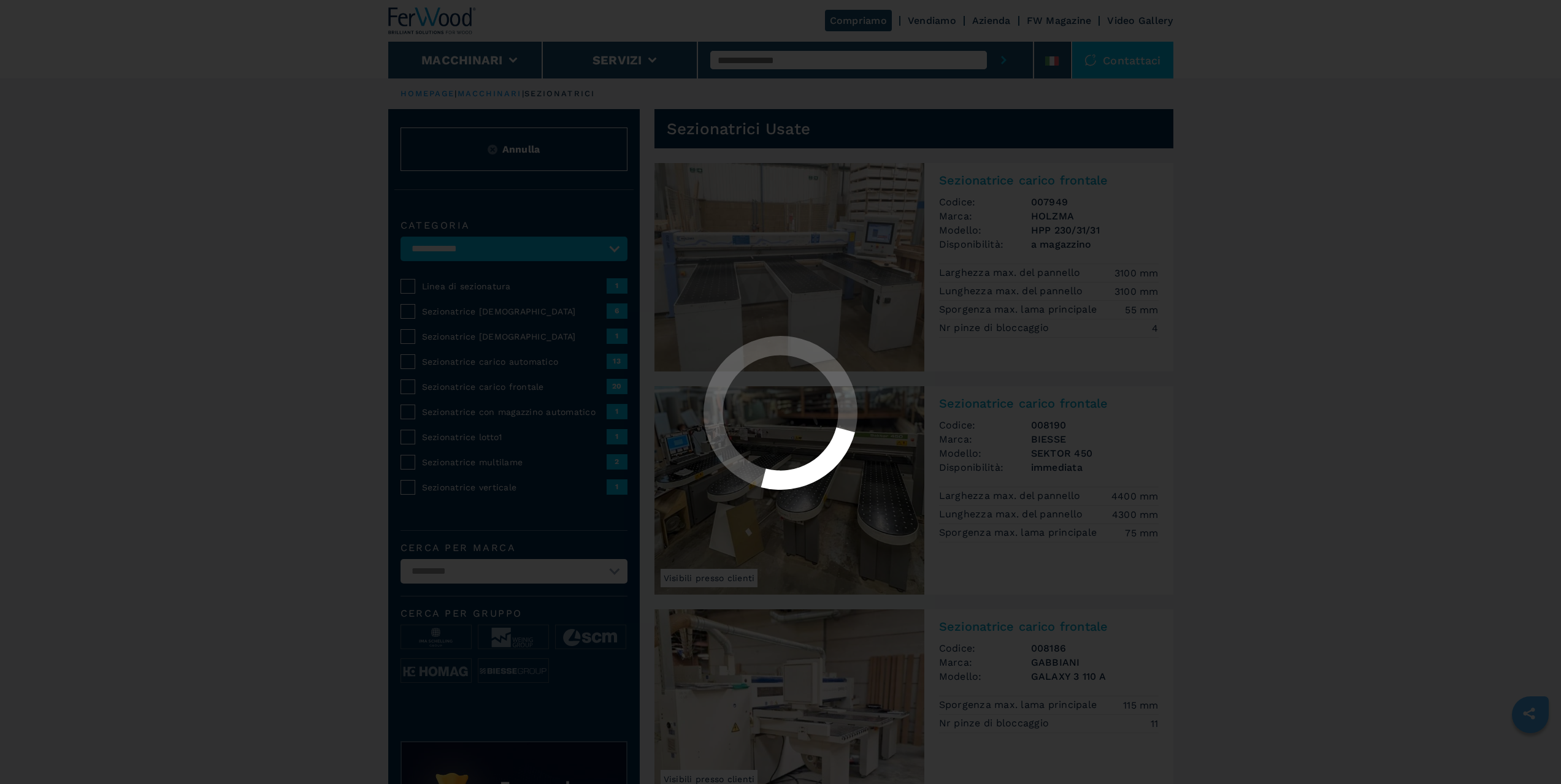
select select "**********"
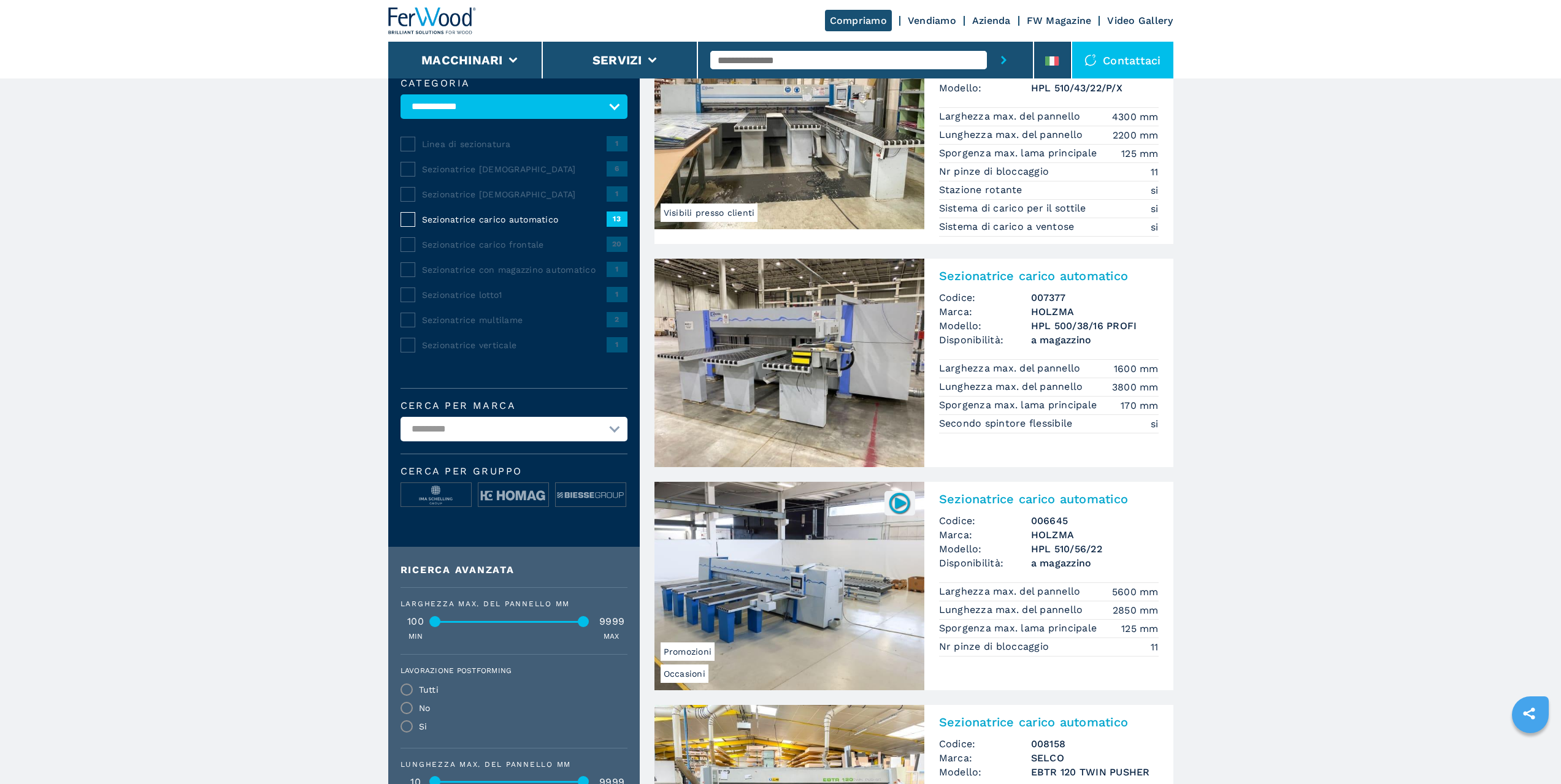
scroll to position [184, 0]
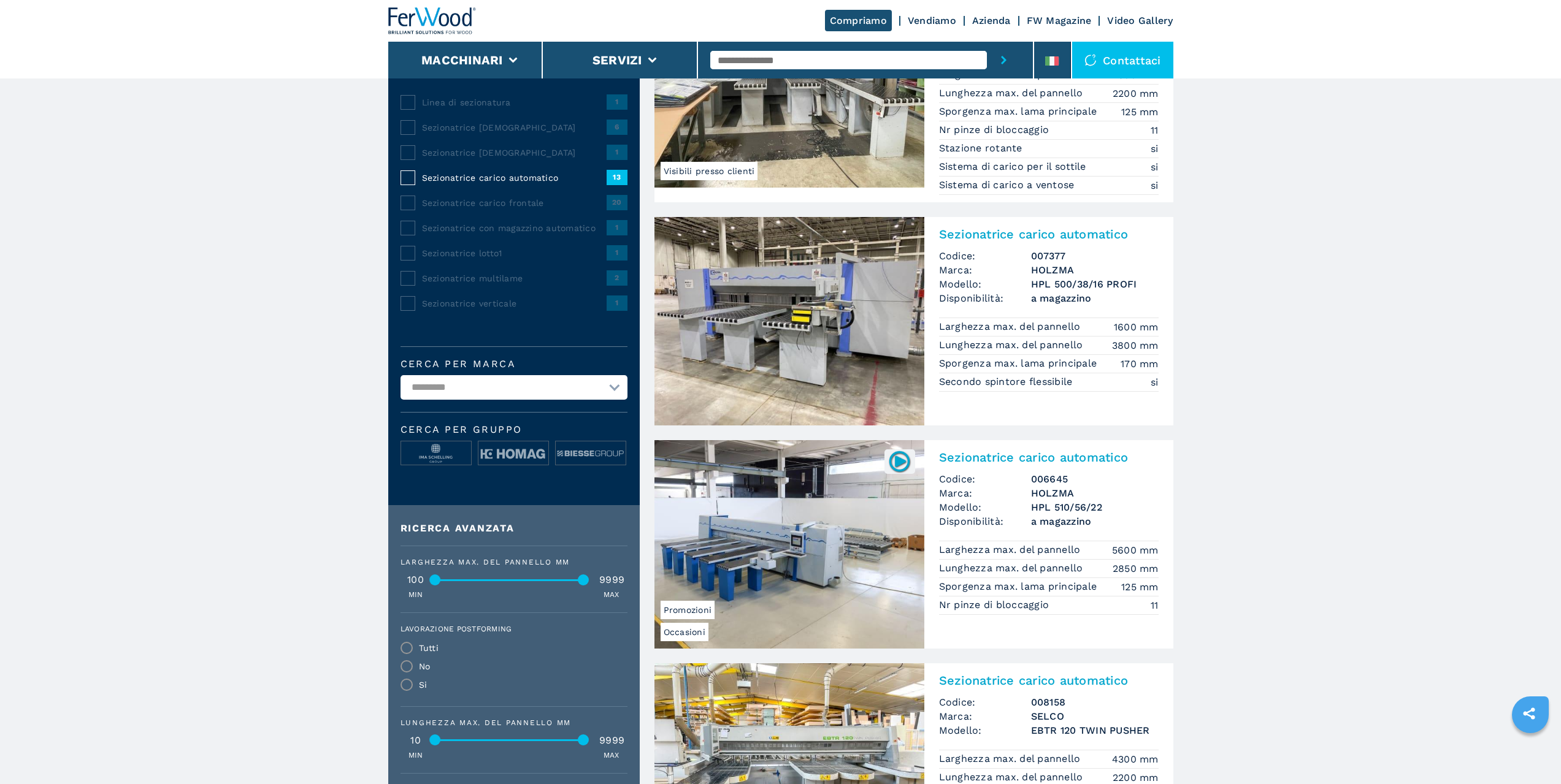
click at [1031, 459] on h2 "Sezionatrice carico automatico" at bounding box center [1049, 457] width 220 height 15
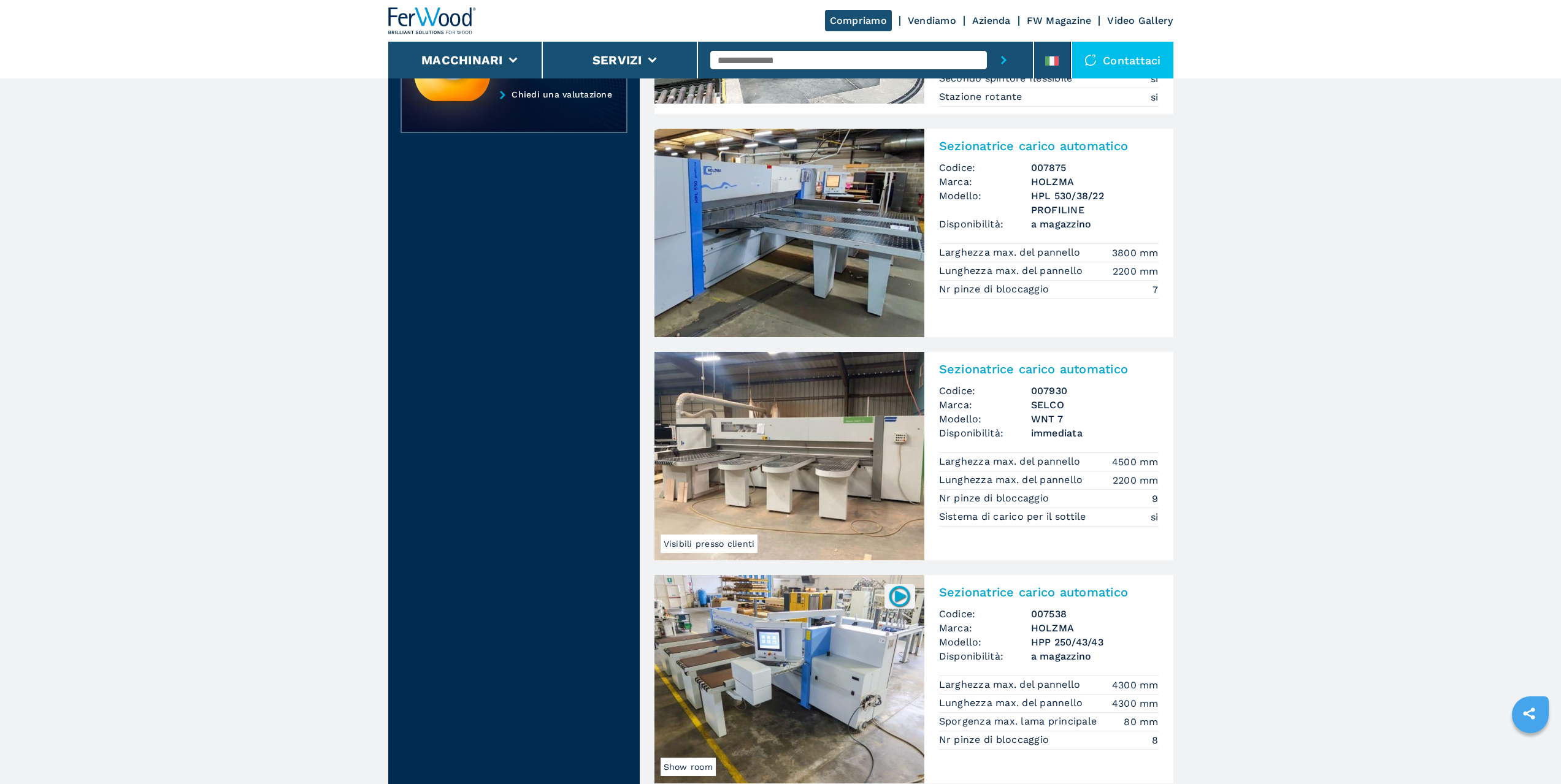
scroll to position [1287, 0]
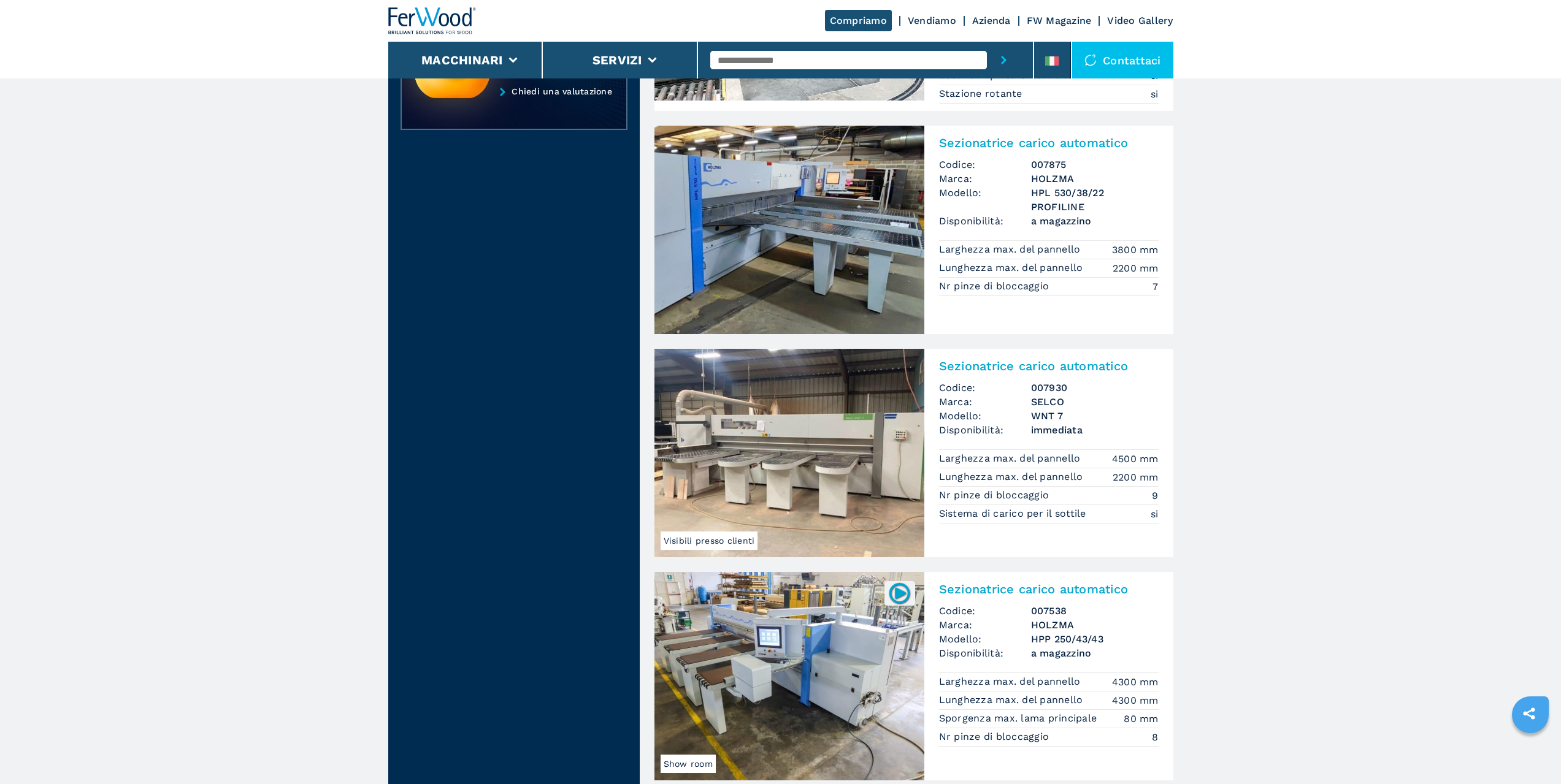
click at [1016, 368] on h2 "Sezionatrice carico automatico" at bounding box center [1049, 366] width 220 height 15
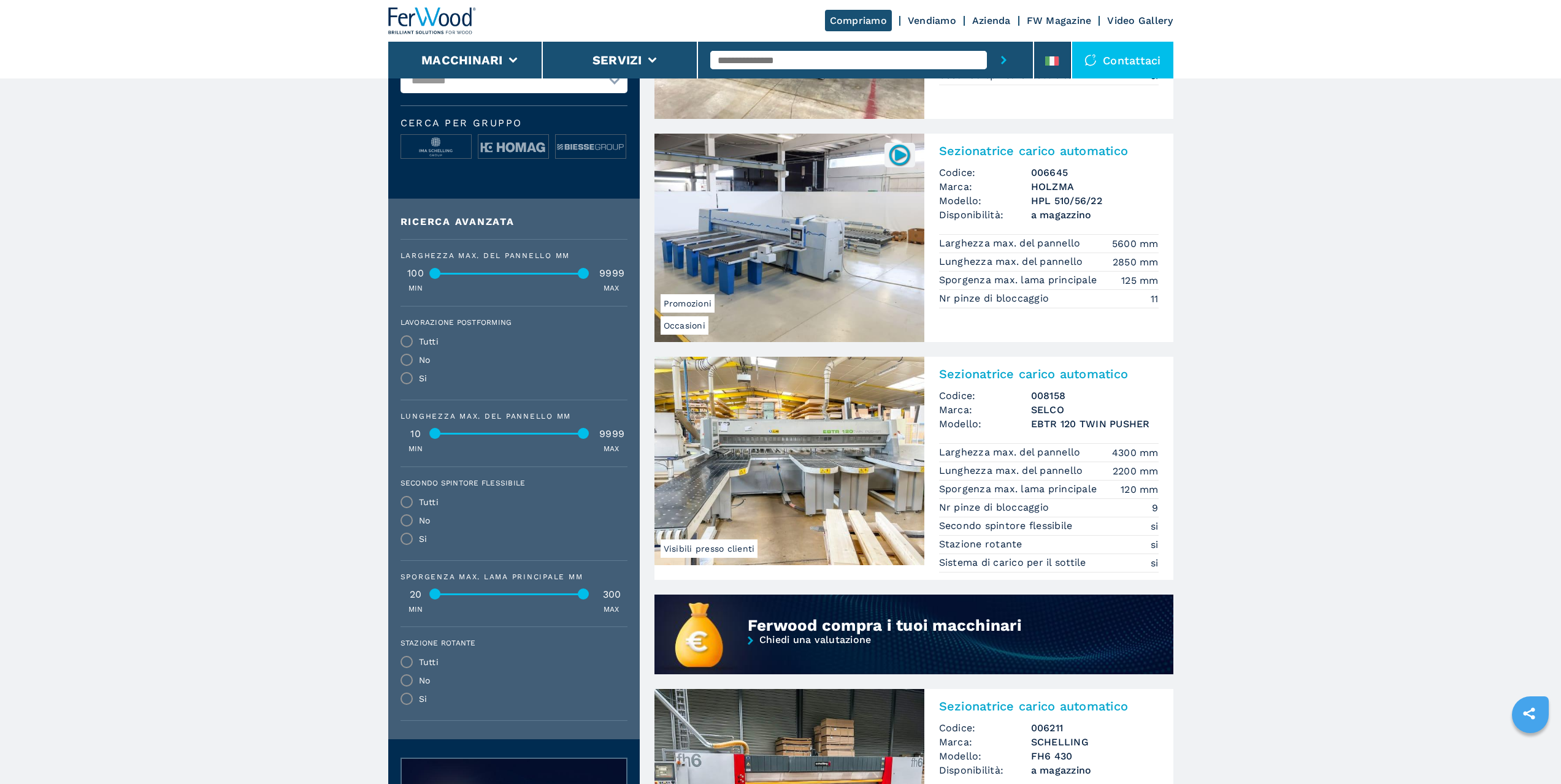
scroll to position [245, 0]
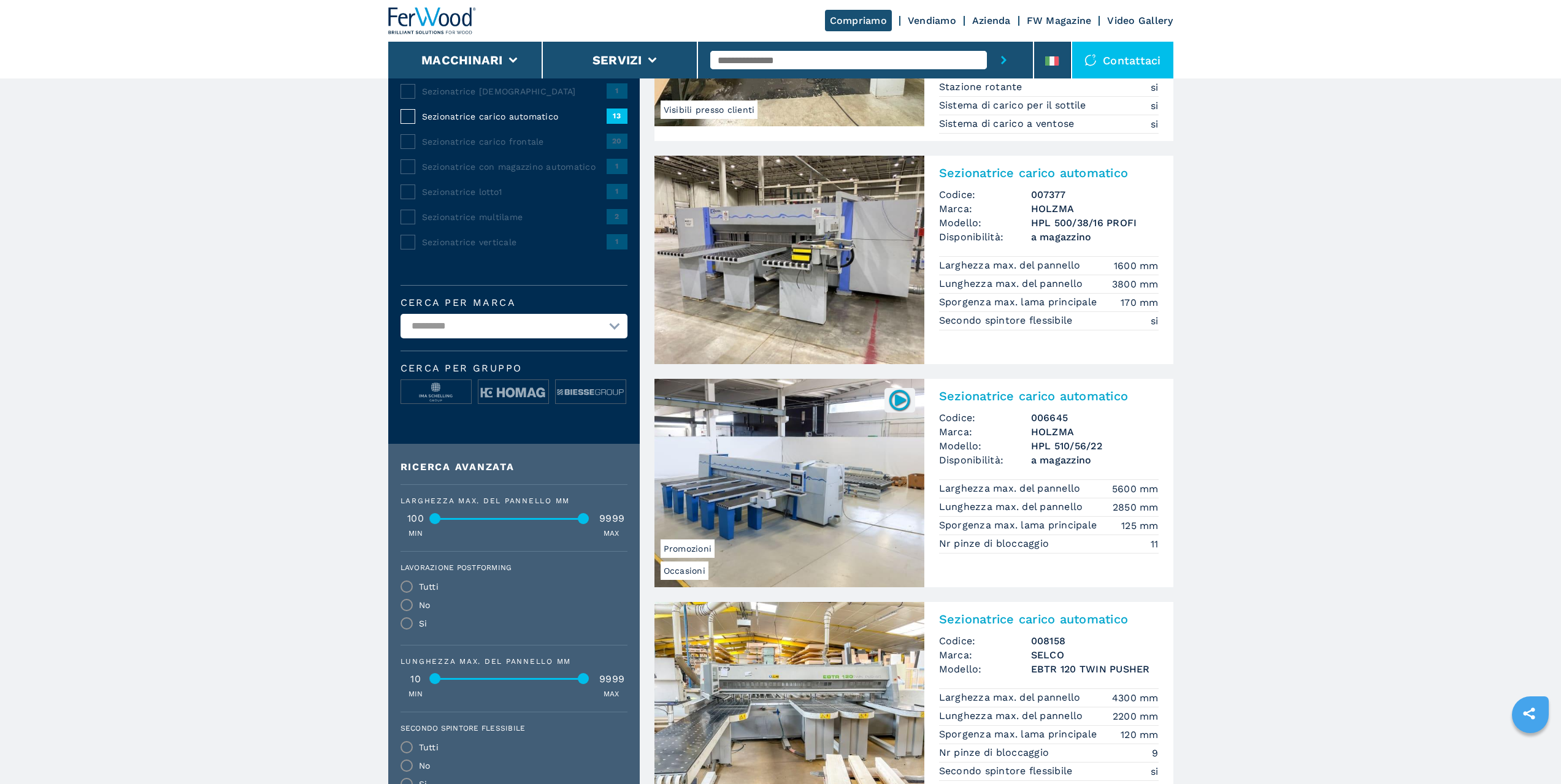
click at [792, 467] on img at bounding box center [789, 482] width 270 height 209
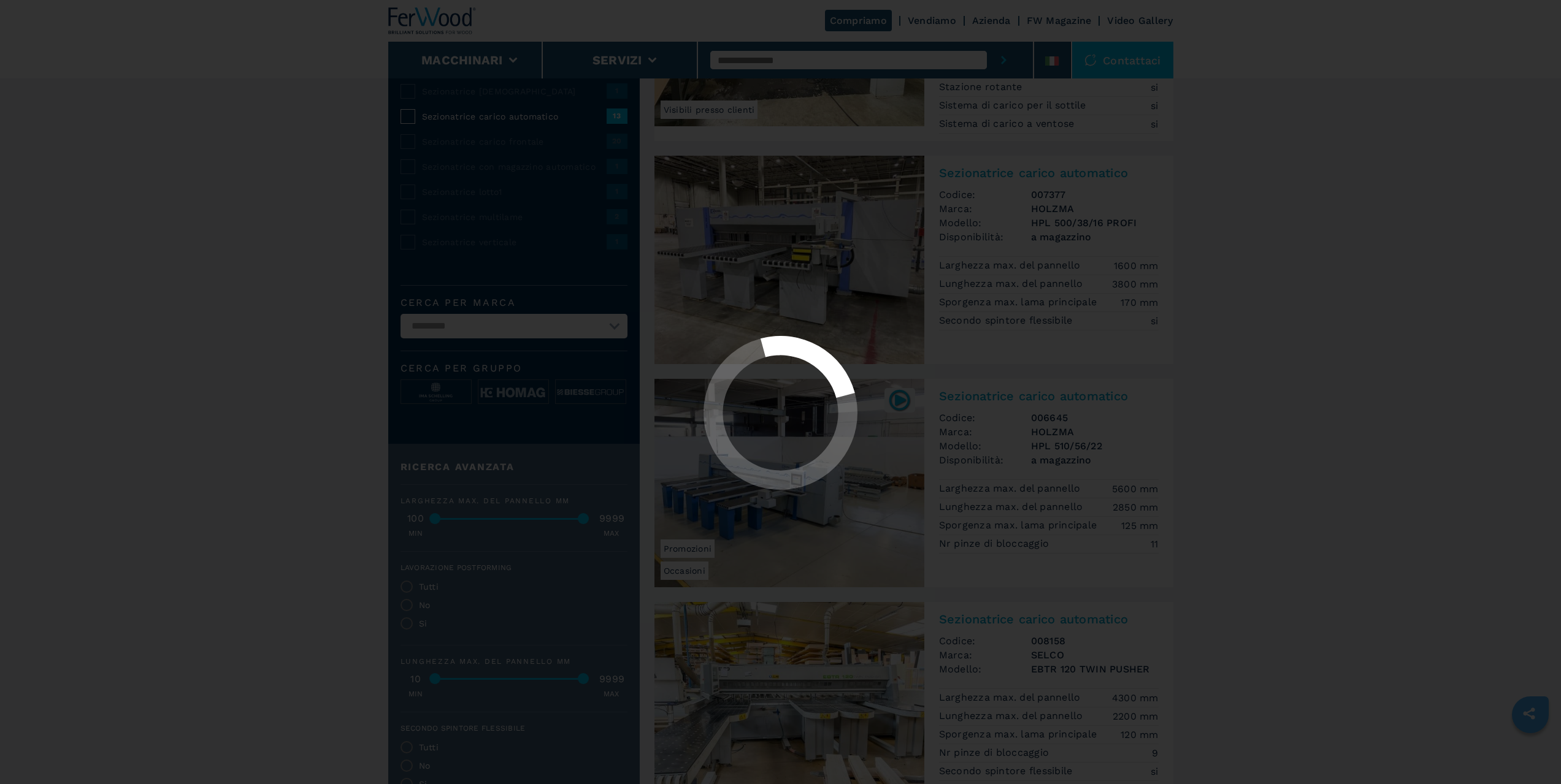
scroll to position [0, 0]
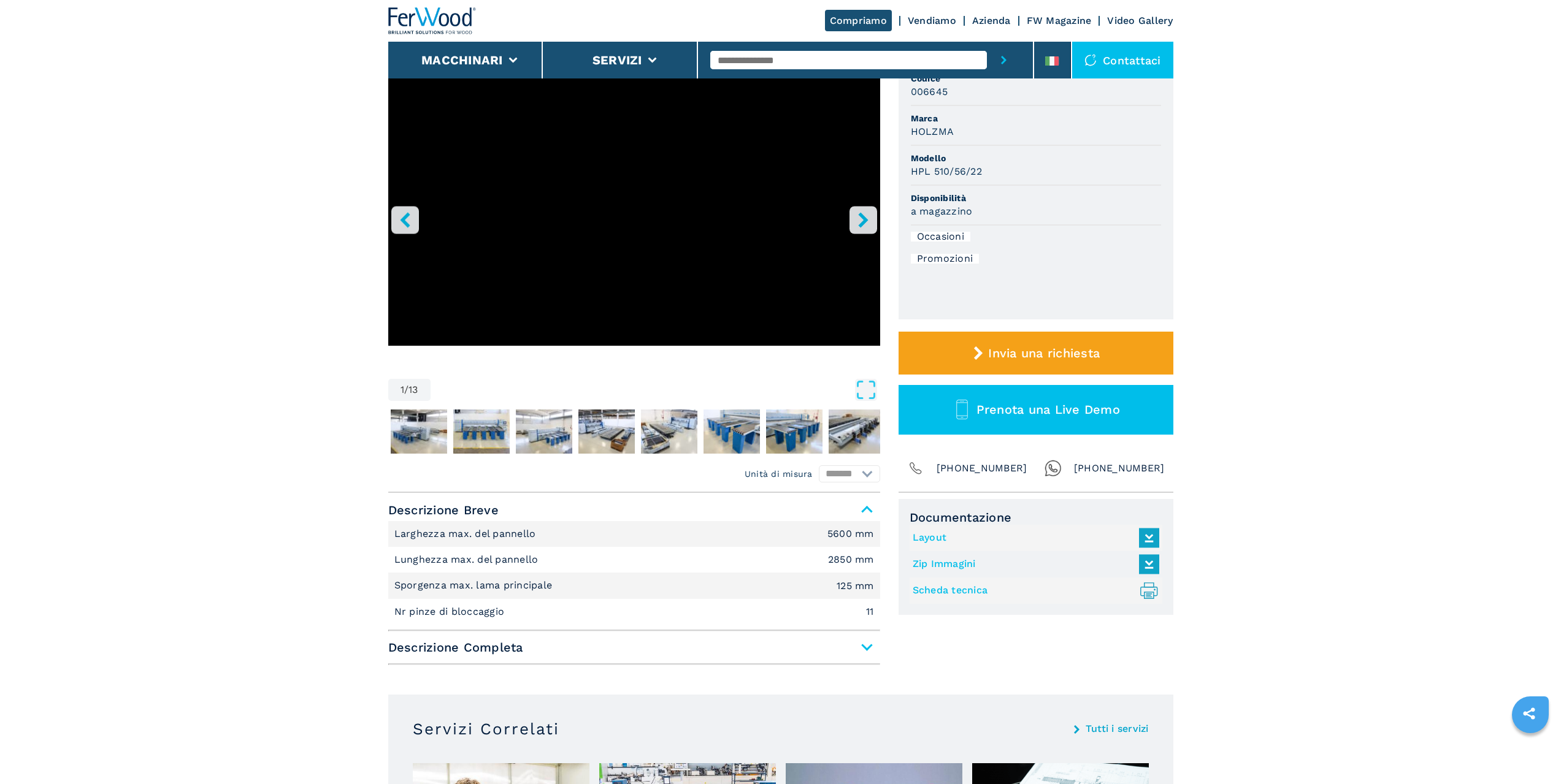
scroll to position [122, 0]
click at [858, 648] on span "Descrizione Completa" at bounding box center [634, 647] width 491 height 22
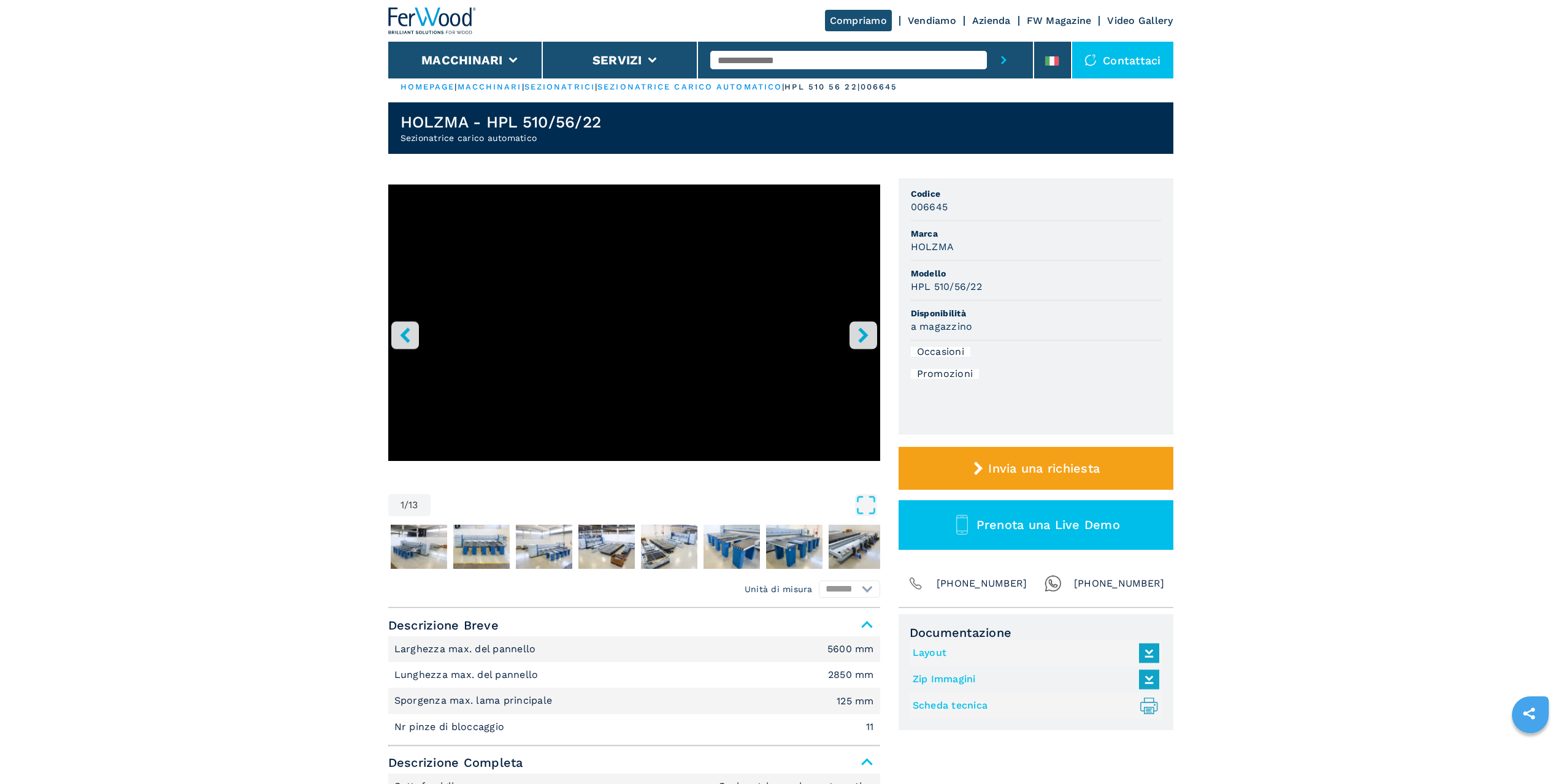
scroll to position [0, 0]
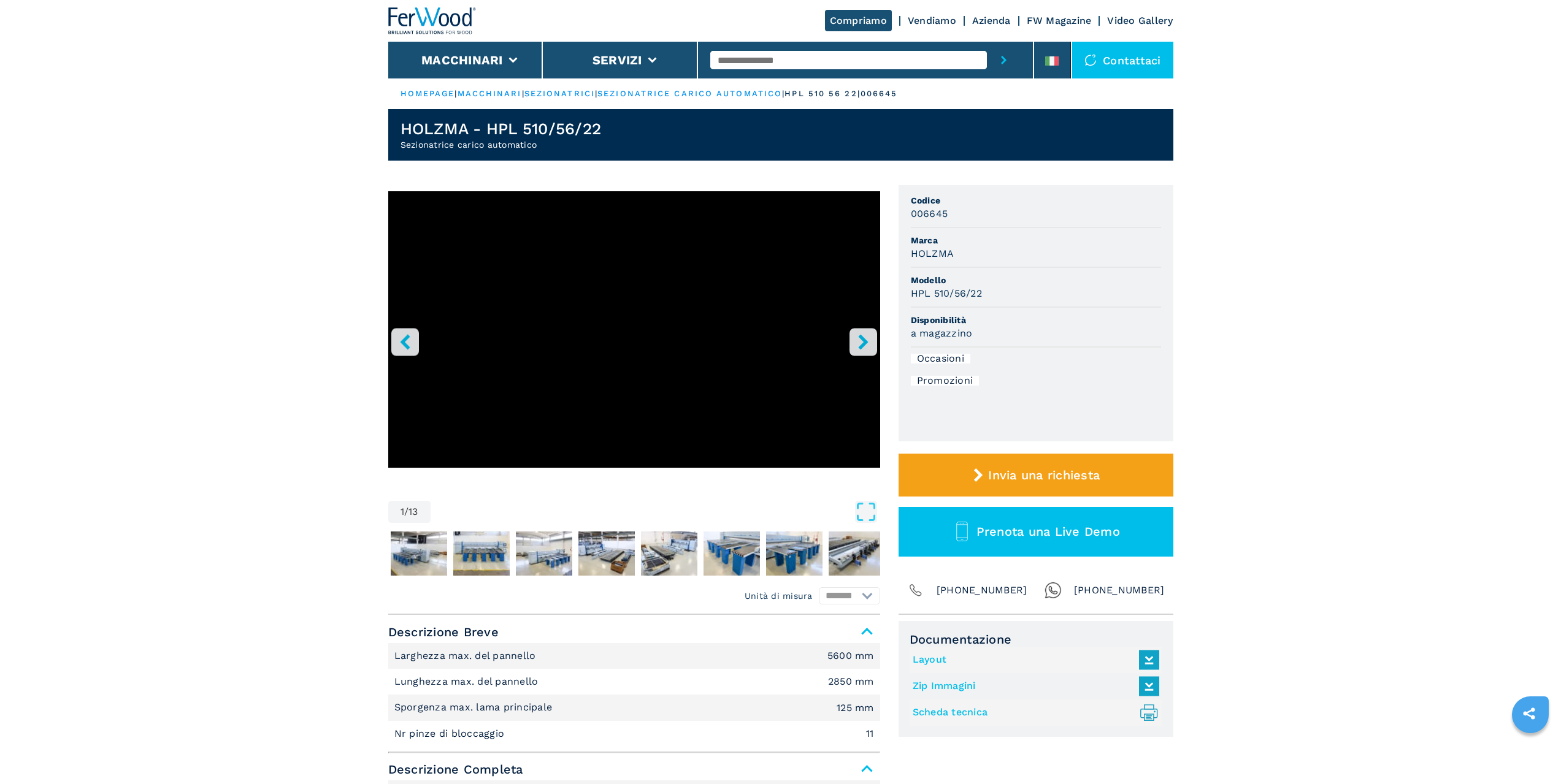
click at [936, 663] on link "Layout" at bounding box center [1032, 659] width 241 height 20
click at [969, 713] on link "Scheda tecnica .prefix__st0{stroke-linecap:round;stroke-linejoin:round}.prefix_…" at bounding box center [1032, 712] width 241 height 20
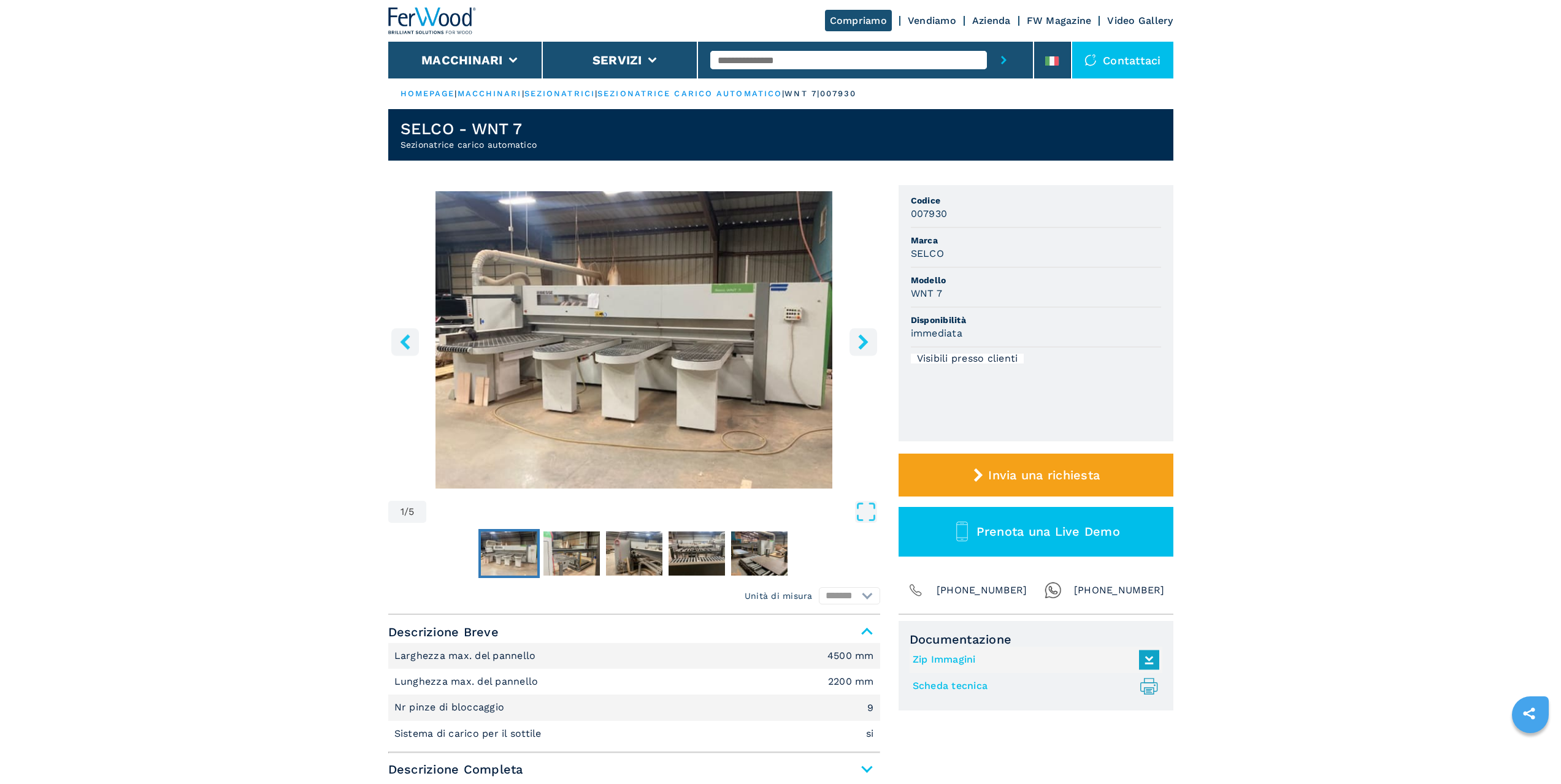
click at [710, 343] on img "Go to Slide 1" at bounding box center [634, 340] width 491 height 298
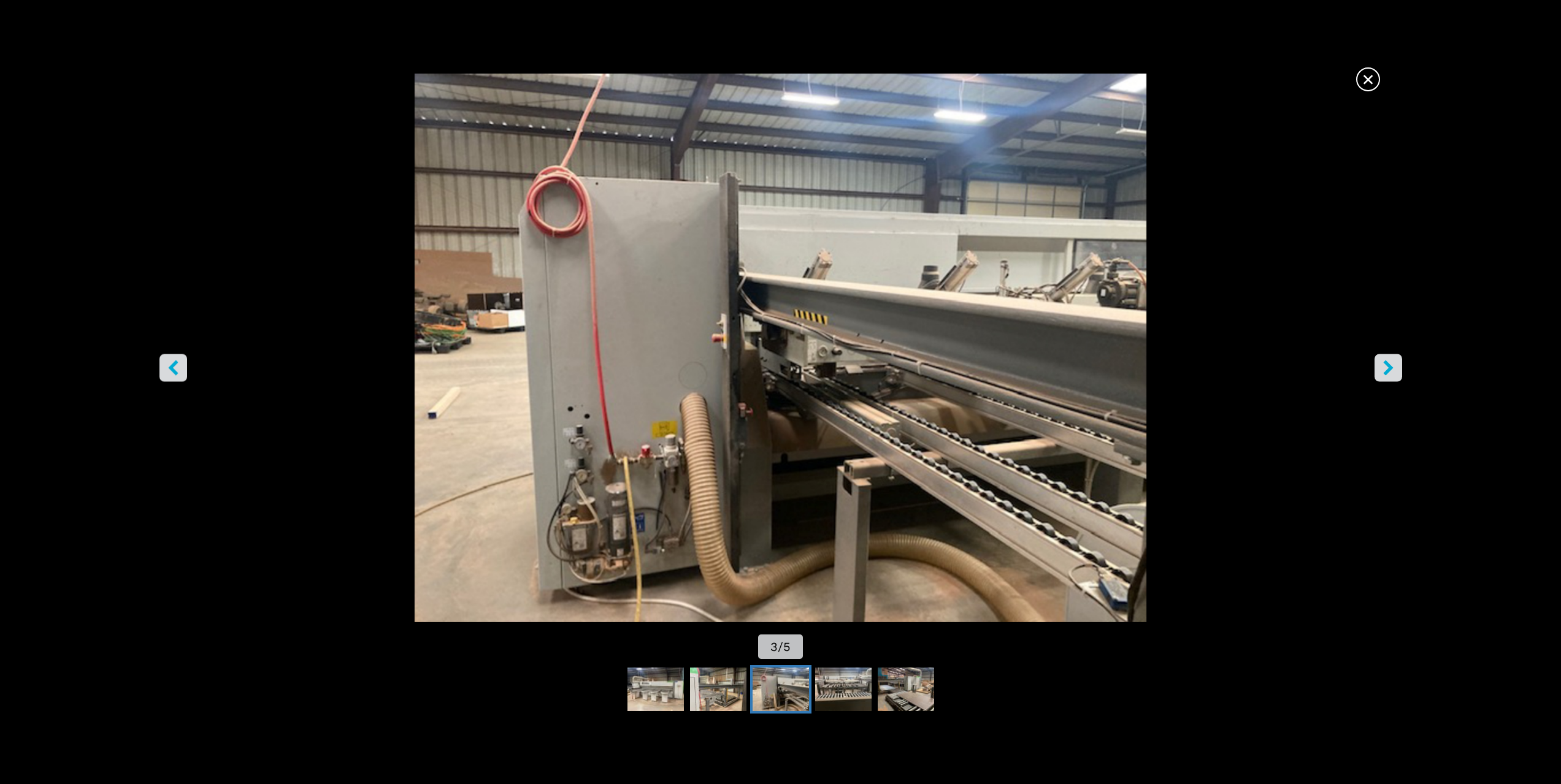
click at [1365, 81] on span "×" at bounding box center [1367, 76] width 21 height 21
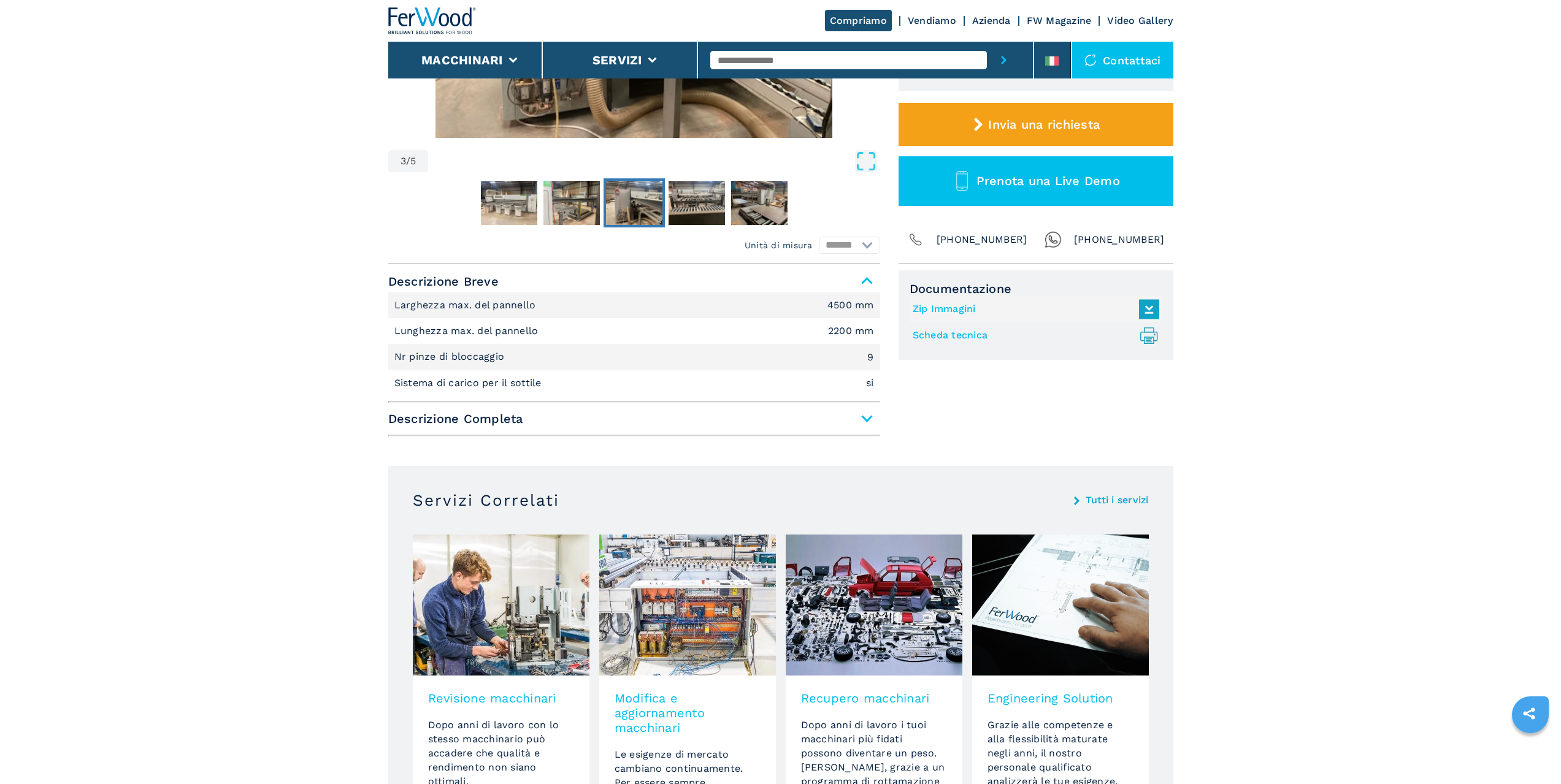
scroll to position [61, 0]
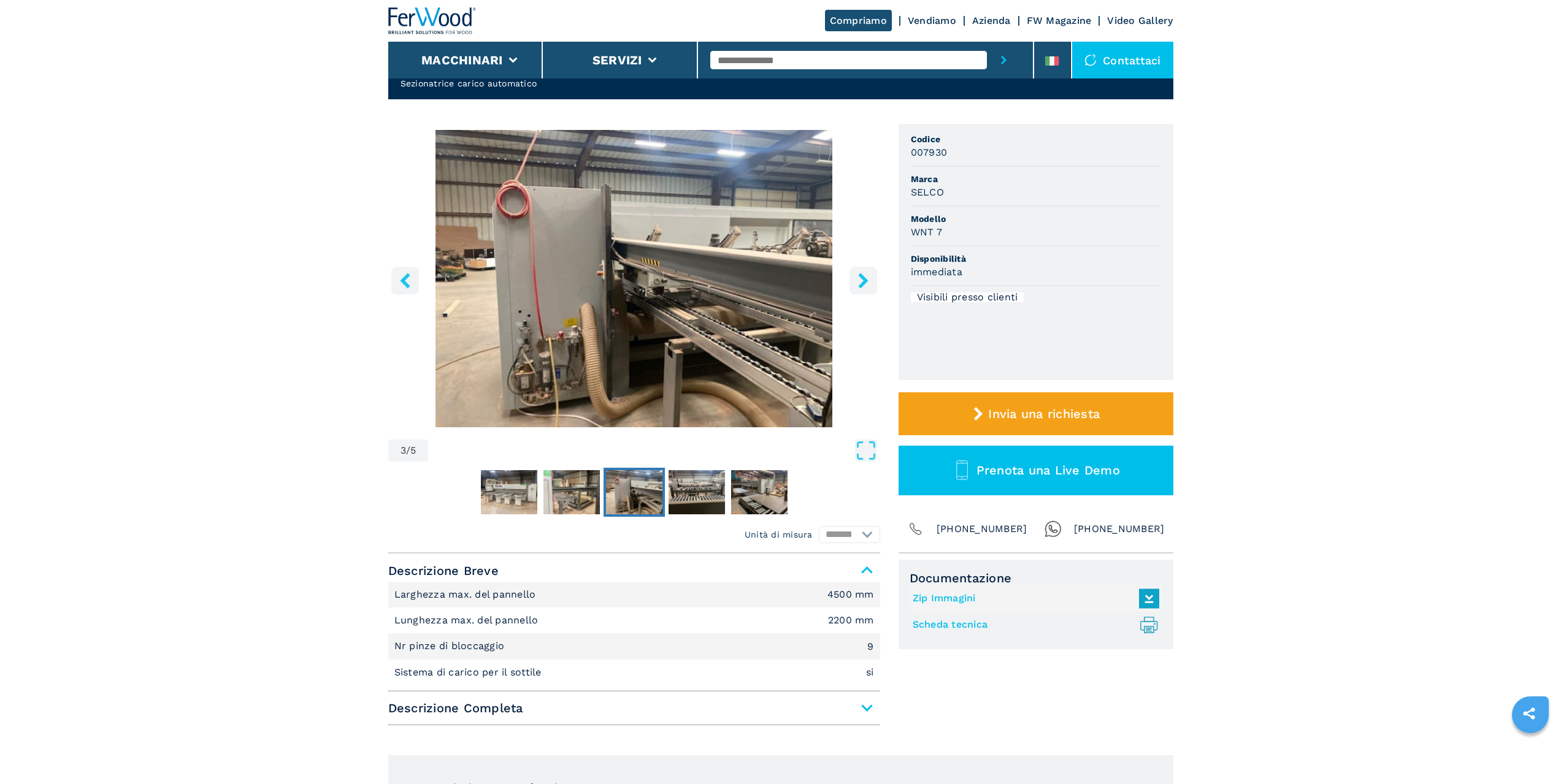
click at [862, 713] on span "Descrizione Completa" at bounding box center [634, 708] width 491 height 22
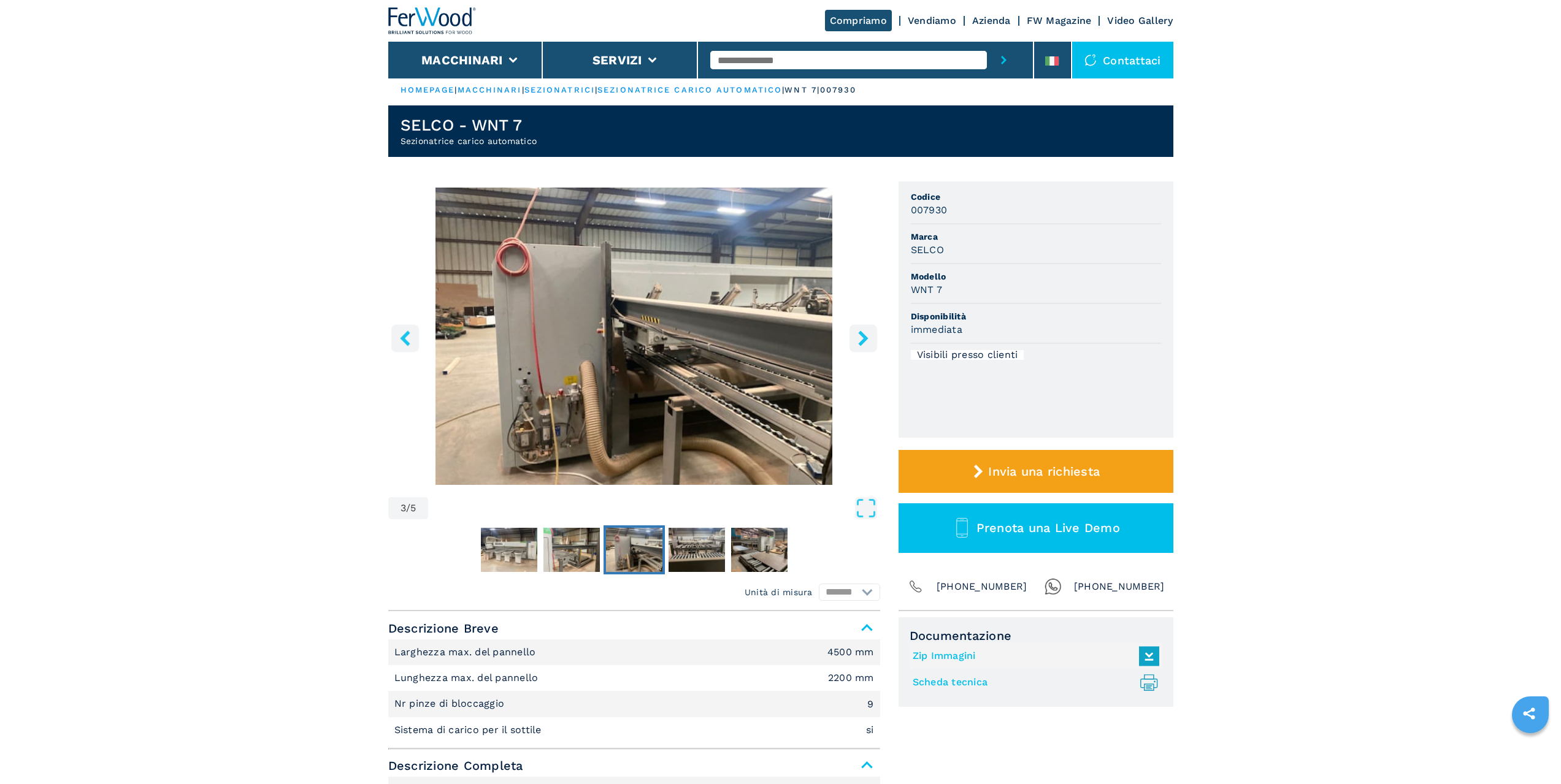
scroll to position [0, 0]
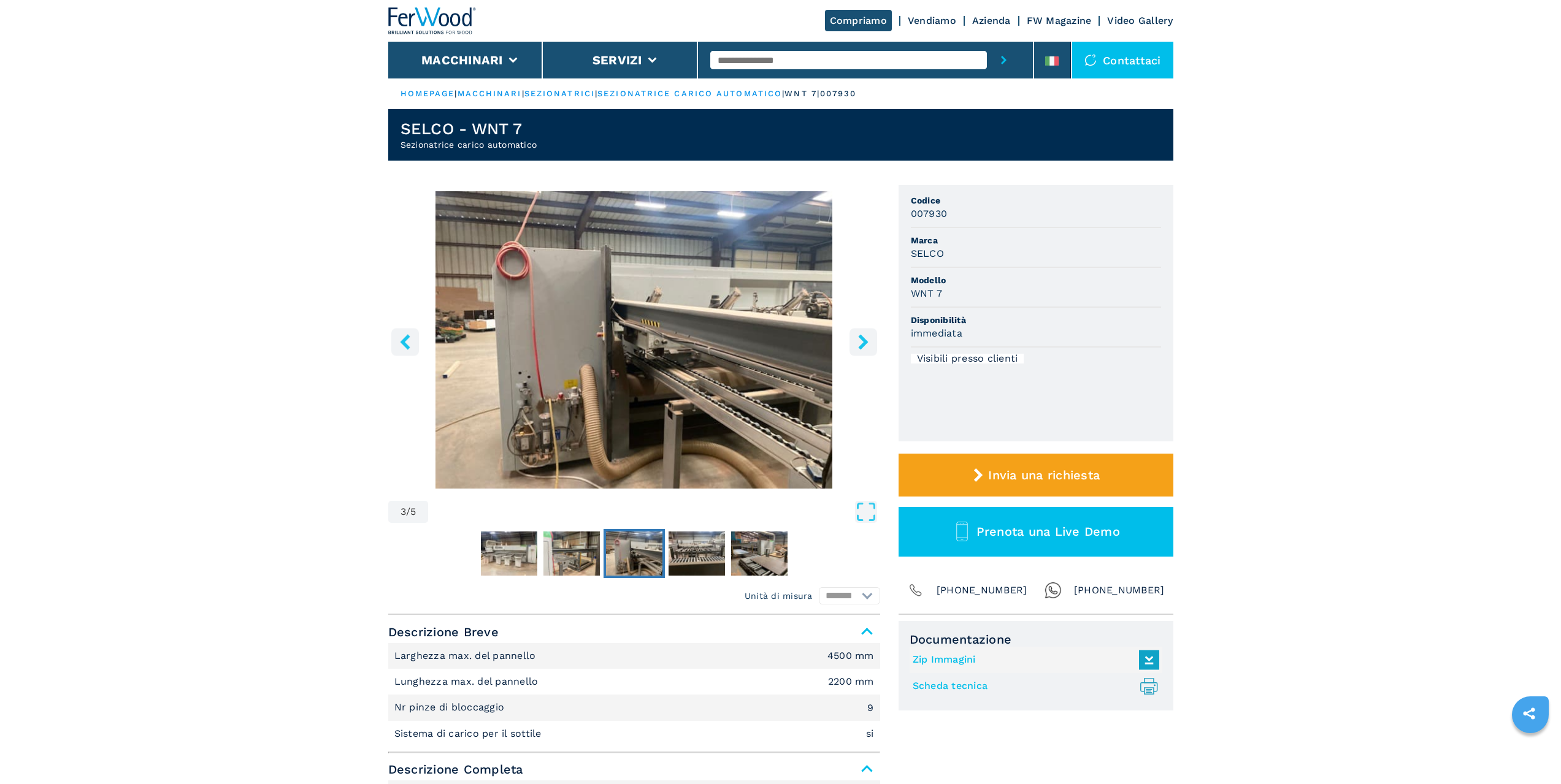
click at [700, 371] on img "Go to Slide 3" at bounding box center [634, 340] width 491 height 298
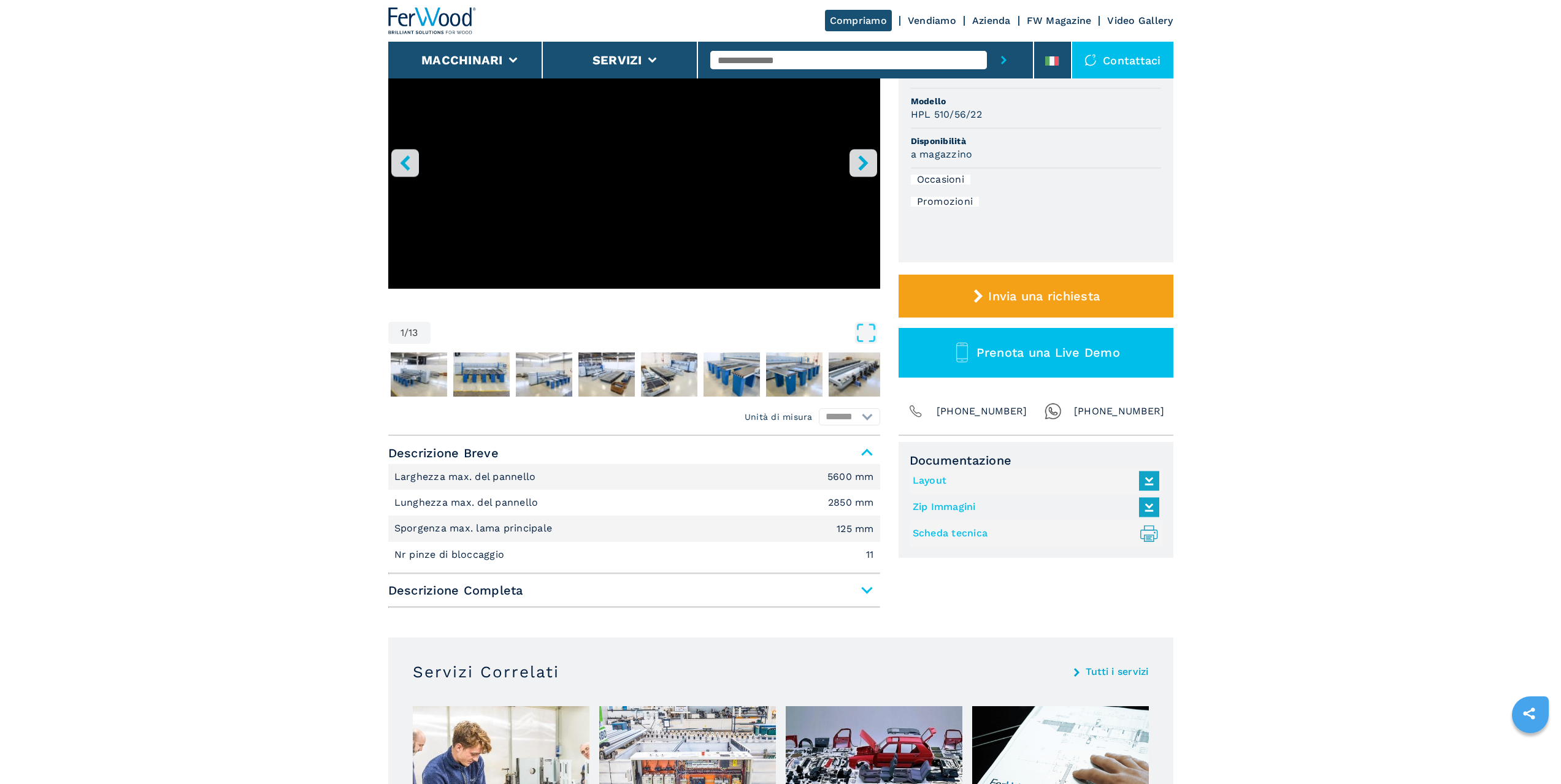
scroll to position [184, 0]
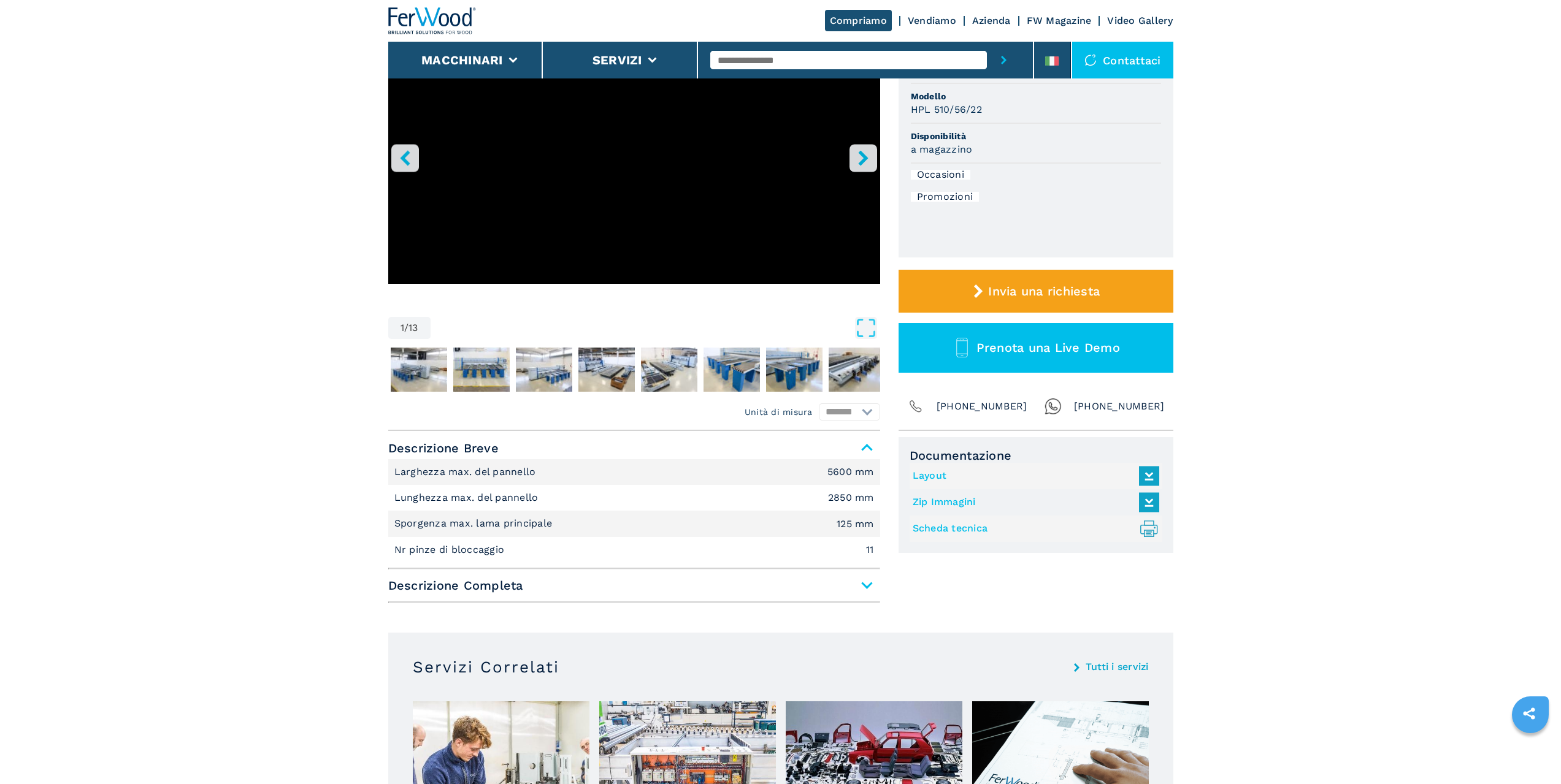
click at [858, 587] on span "Descrizione Completa" at bounding box center [634, 586] width 491 height 22
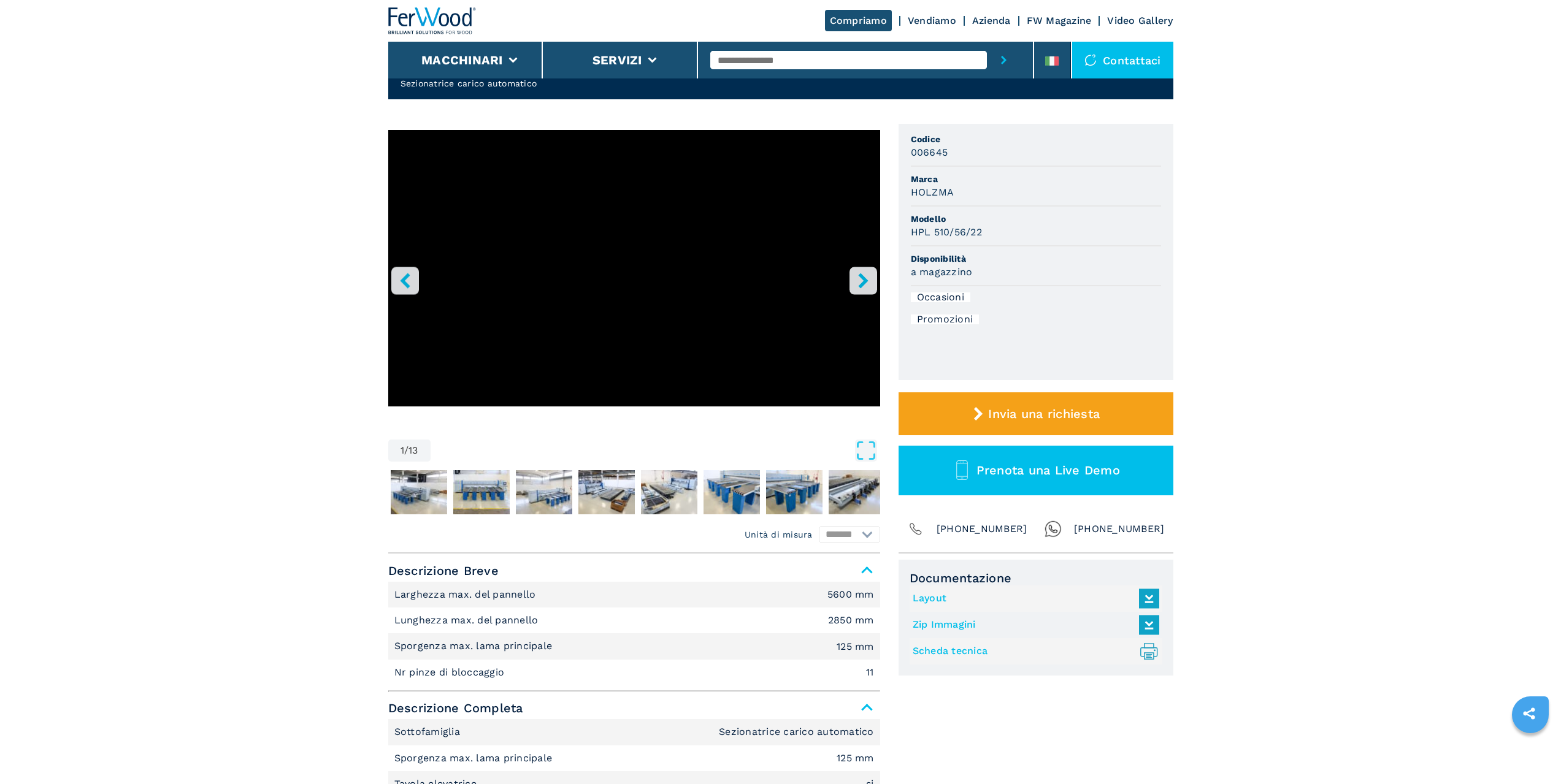
scroll to position [0, 0]
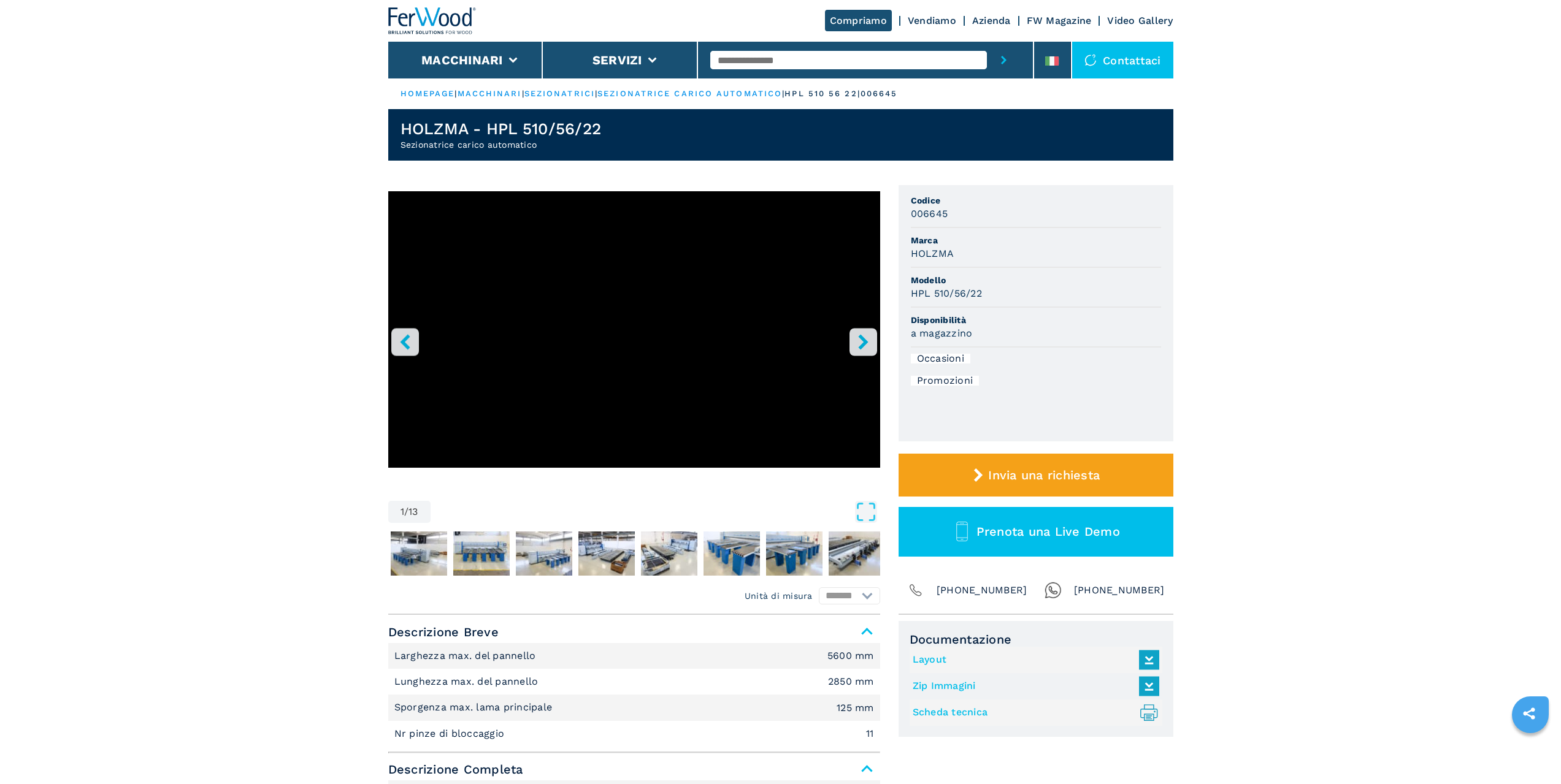
click at [868, 346] on icon "right-button" at bounding box center [863, 341] width 15 height 15
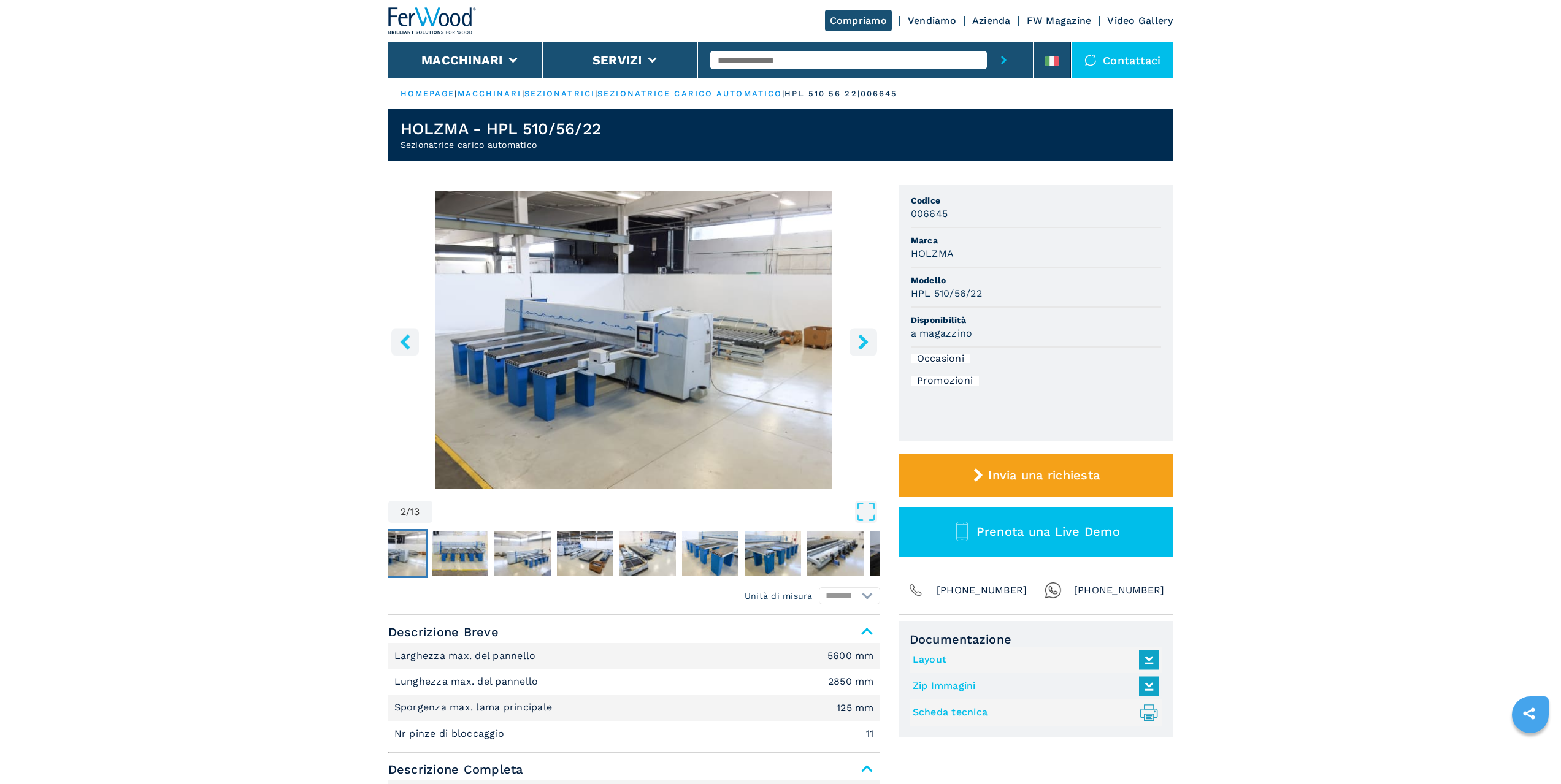
click at [866, 346] on icon "right-button" at bounding box center [863, 341] width 15 height 15
click at [865, 344] on icon "right-button" at bounding box center [863, 341] width 10 height 15
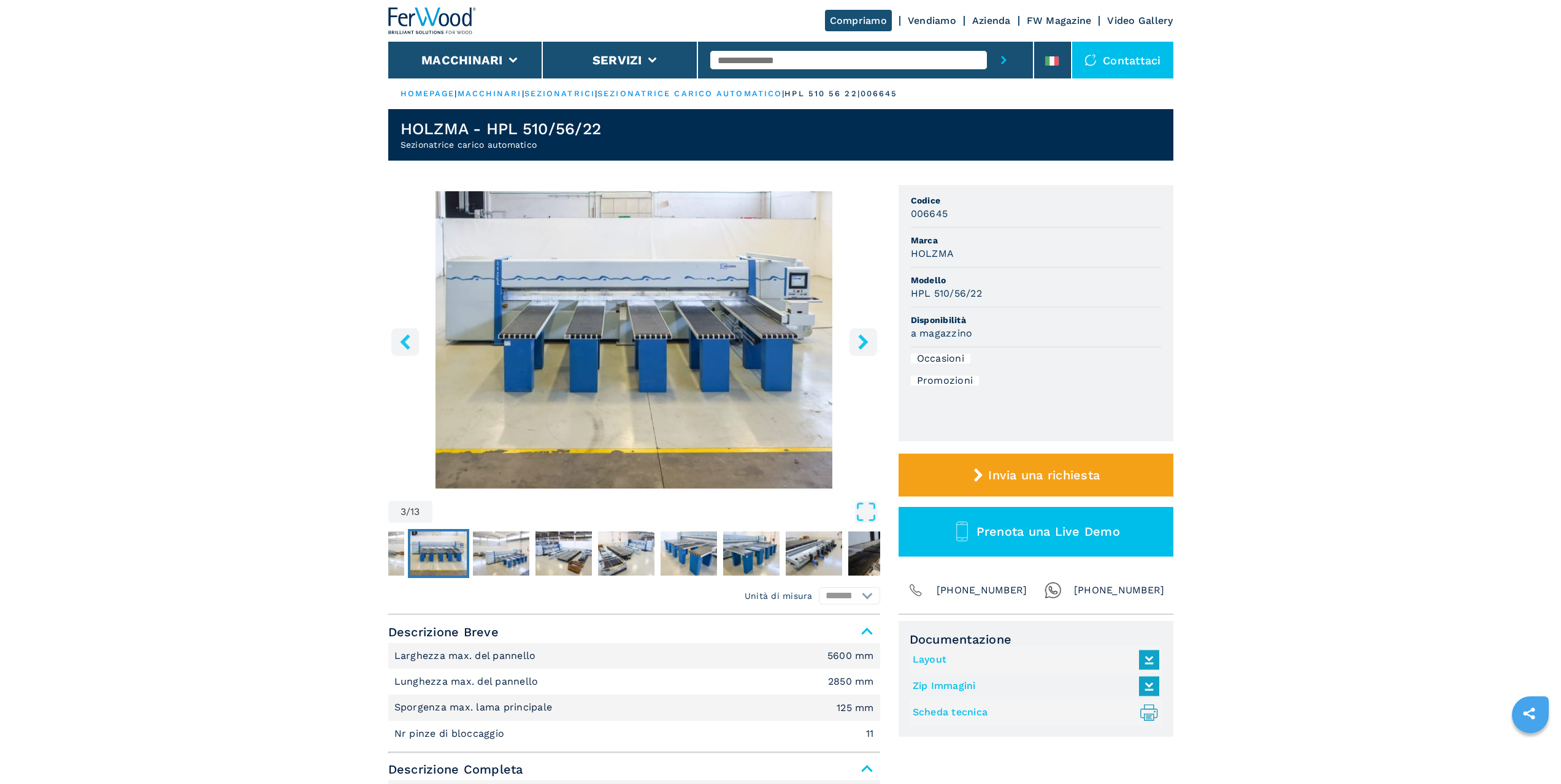
click at [865, 344] on icon "right-button" at bounding box center [863, 341] width 10 height 15
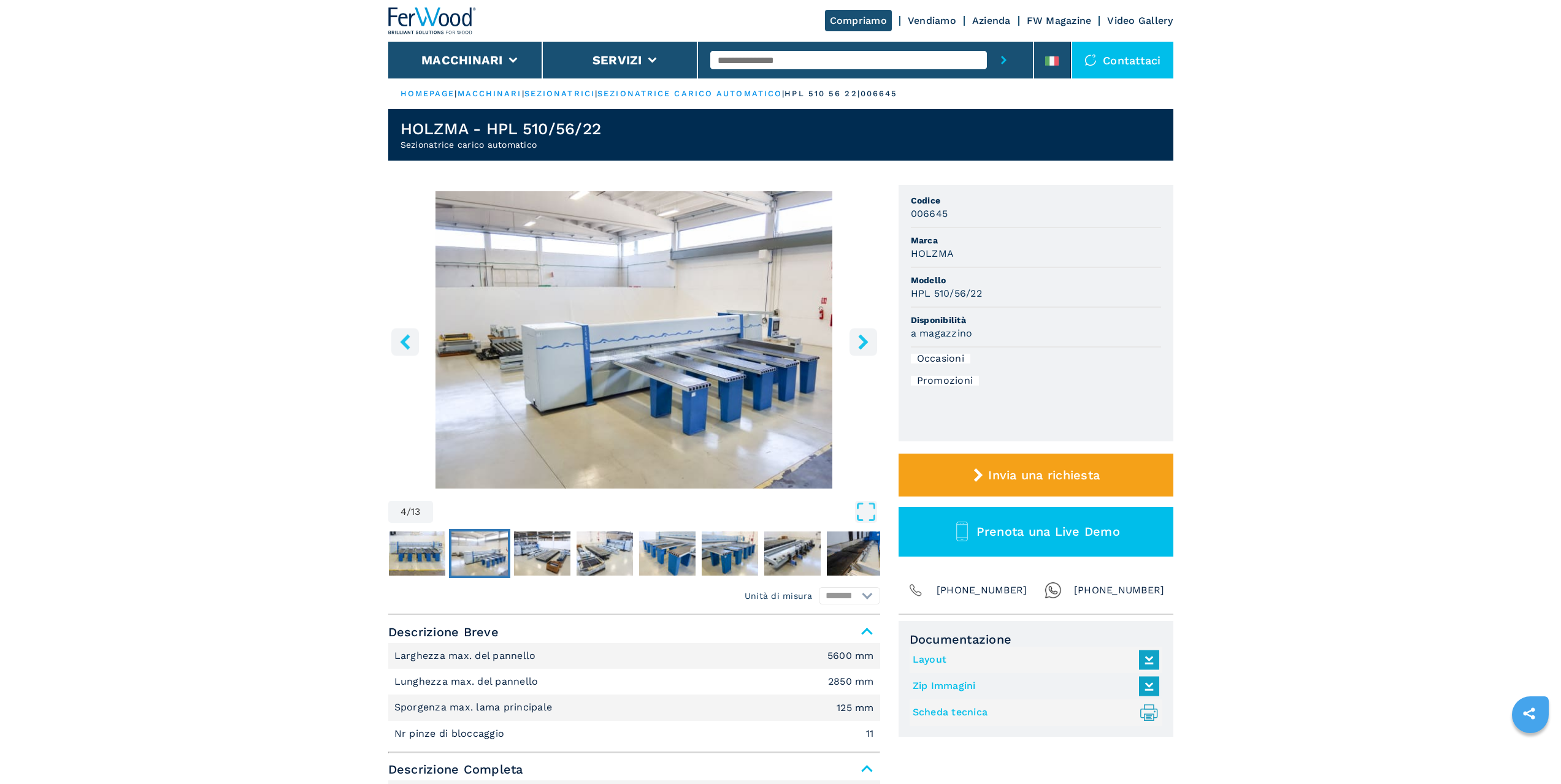
click at [727, 332] on img "Go to Slide 4" at bounding box center [634, 340] width 491 height 298
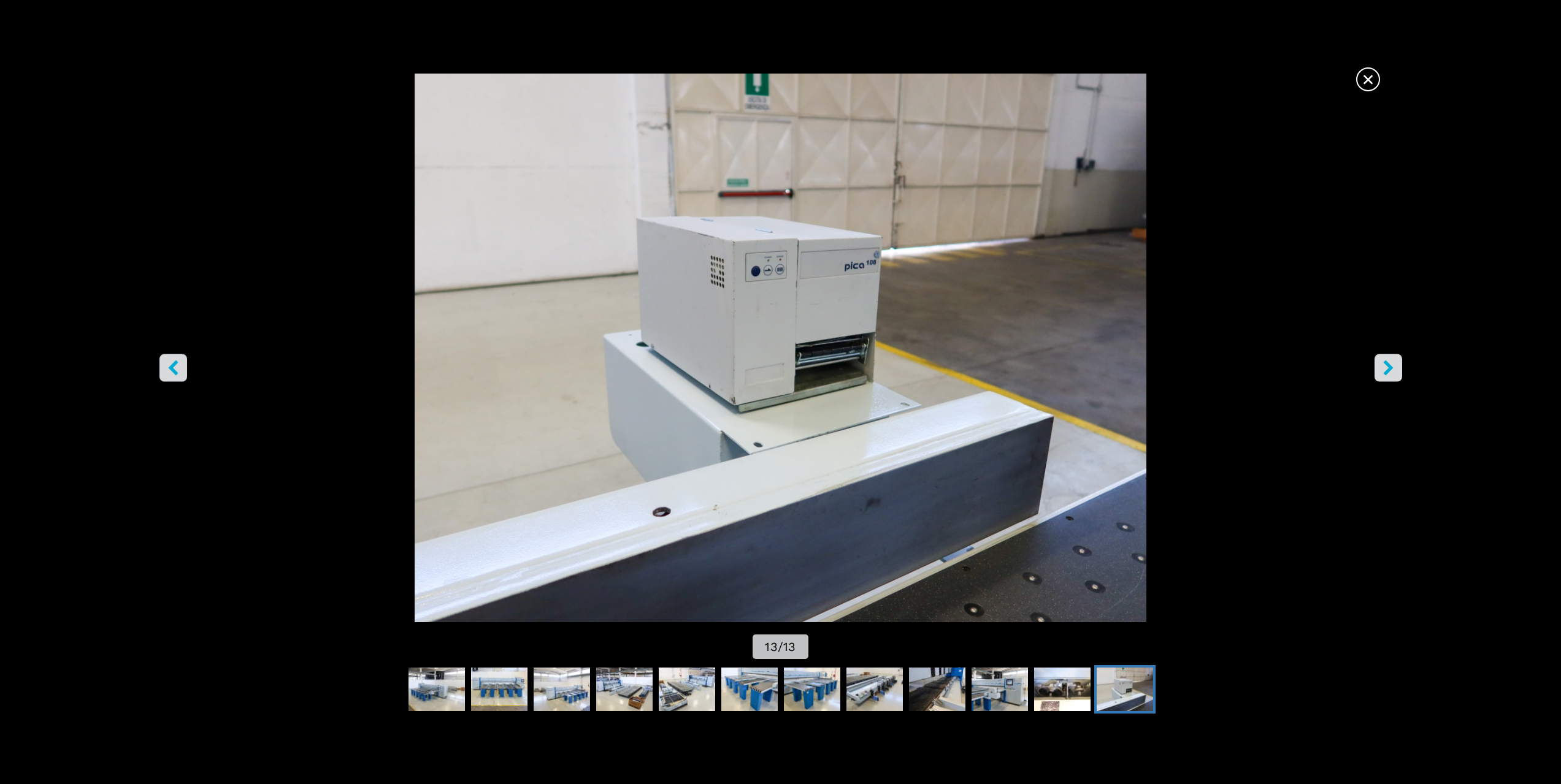
click at [1376, 81] on span "×" at bounding box center [1367, 76] width 21 height 21
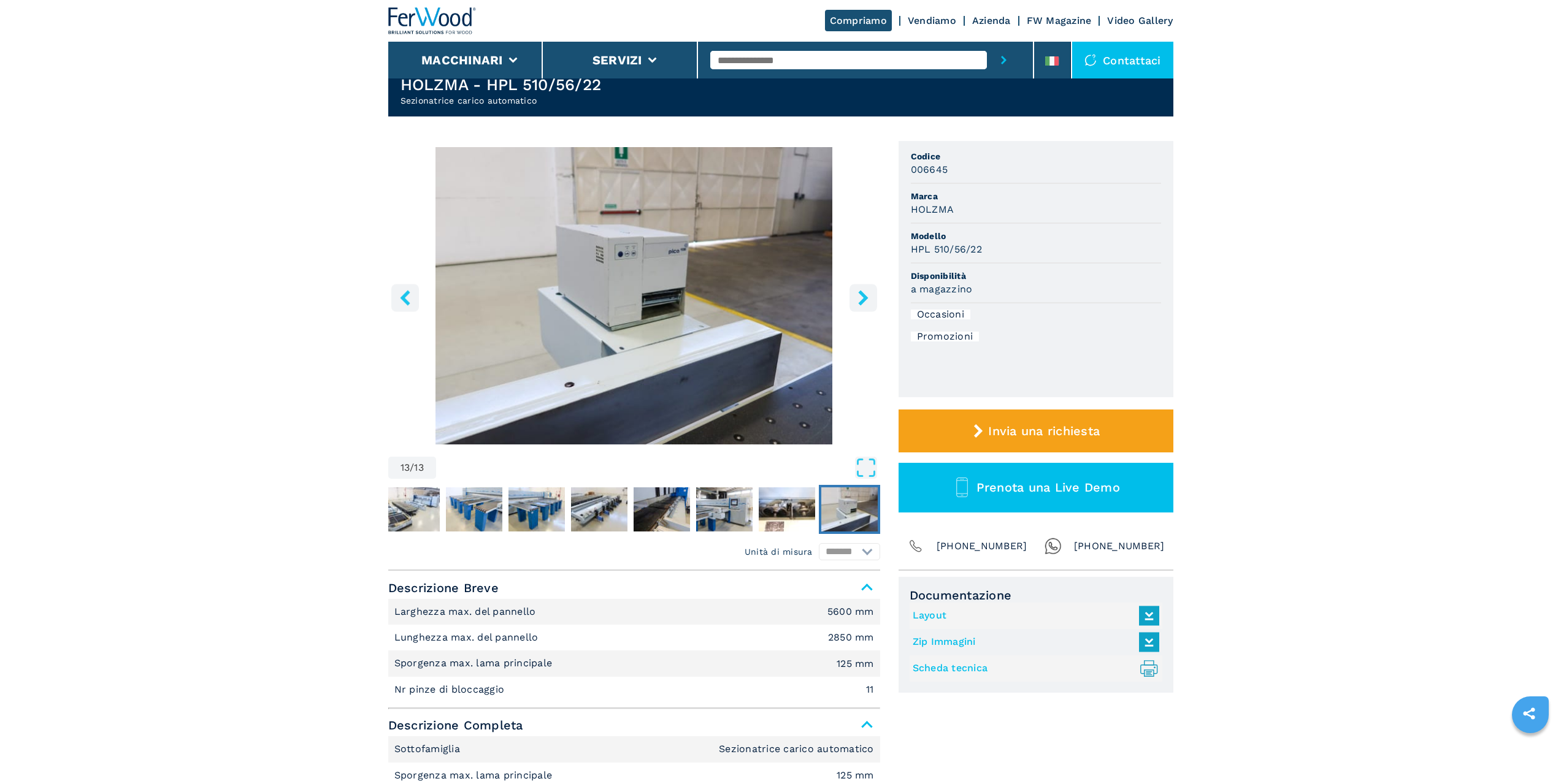
scroll to position [245, 0]
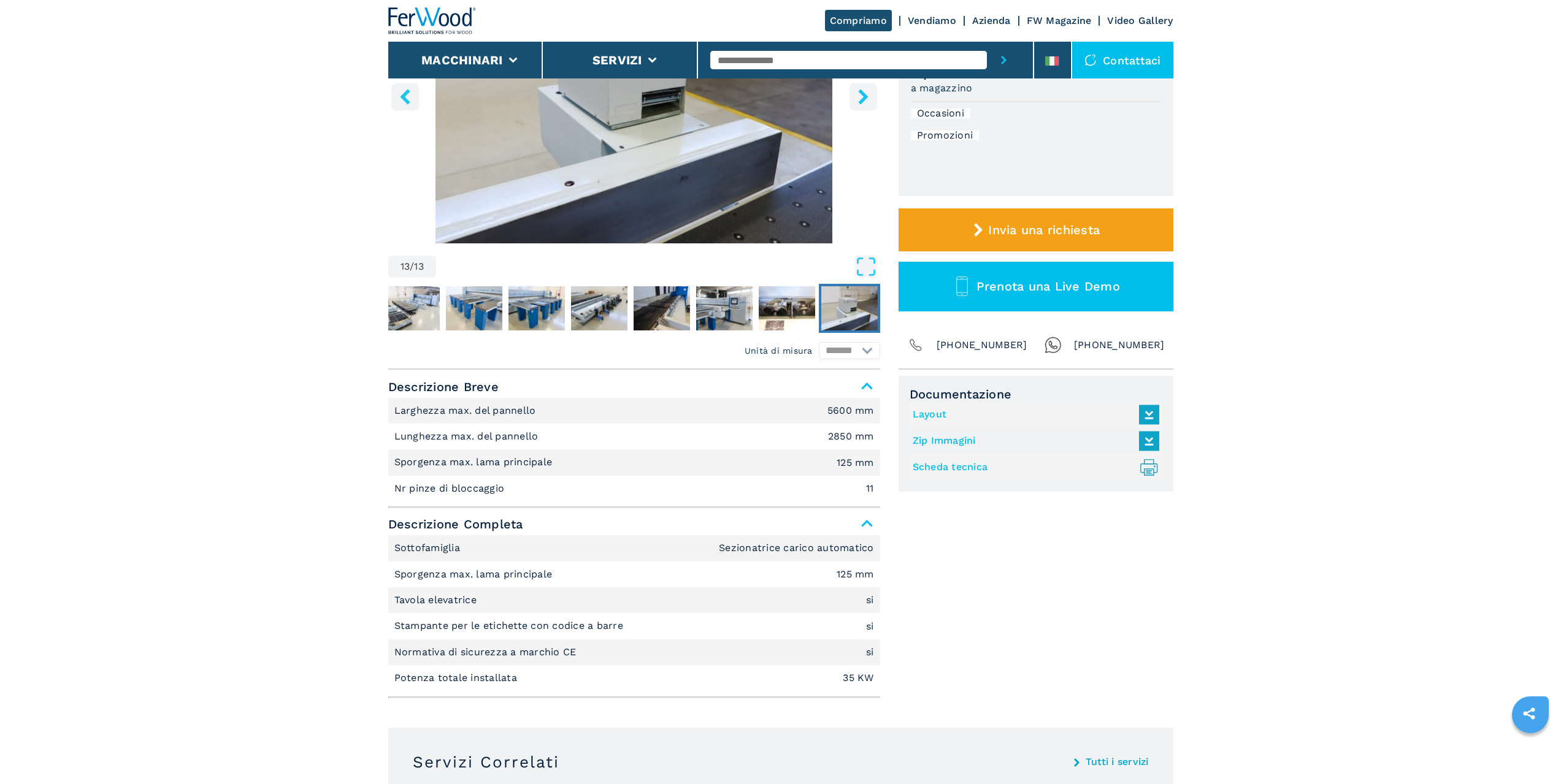
click at [924, 409] on link "Layout" at bounding box center [1032, 414] width 241 height 20
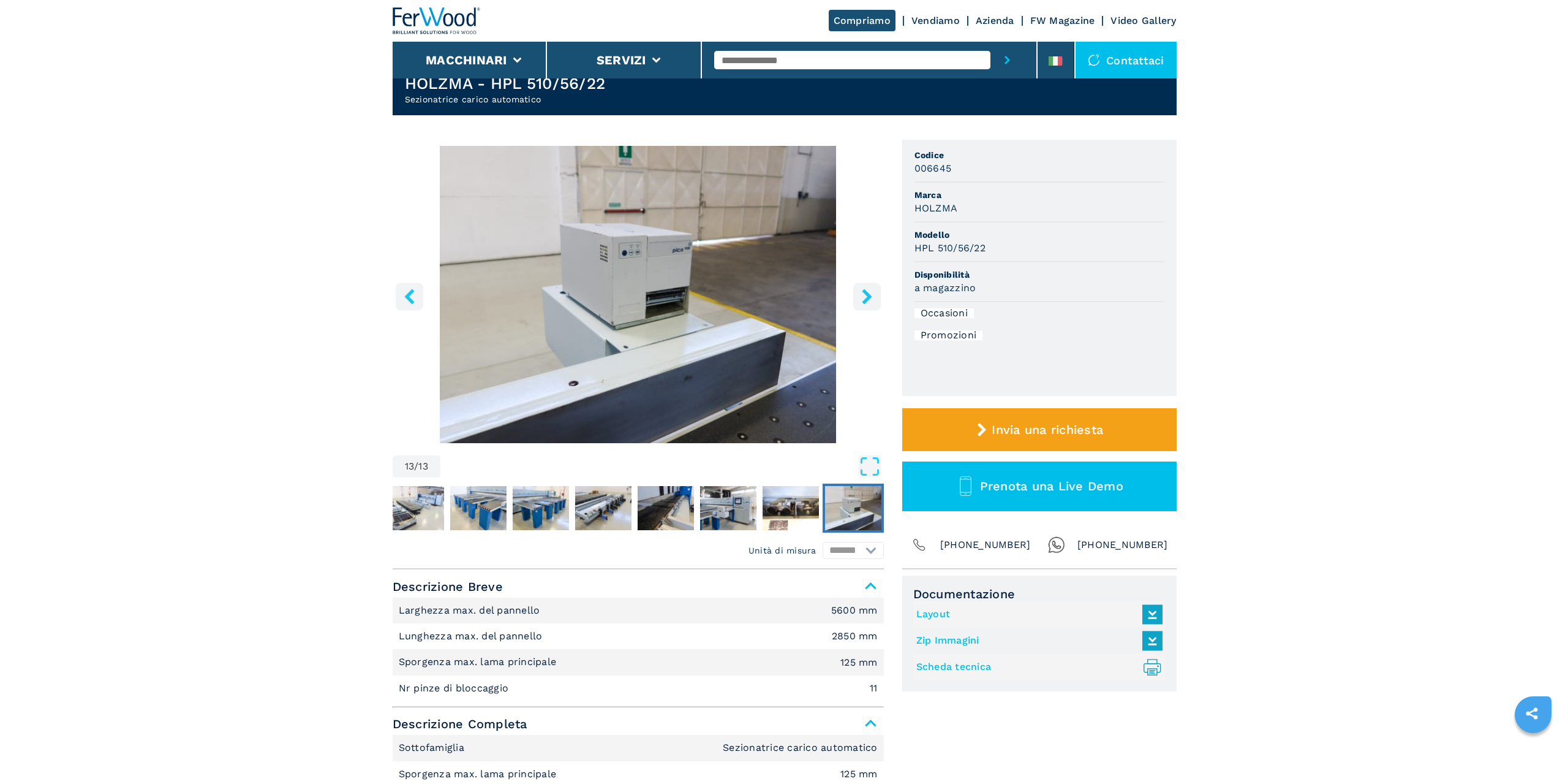
scroll to position [0, 0]
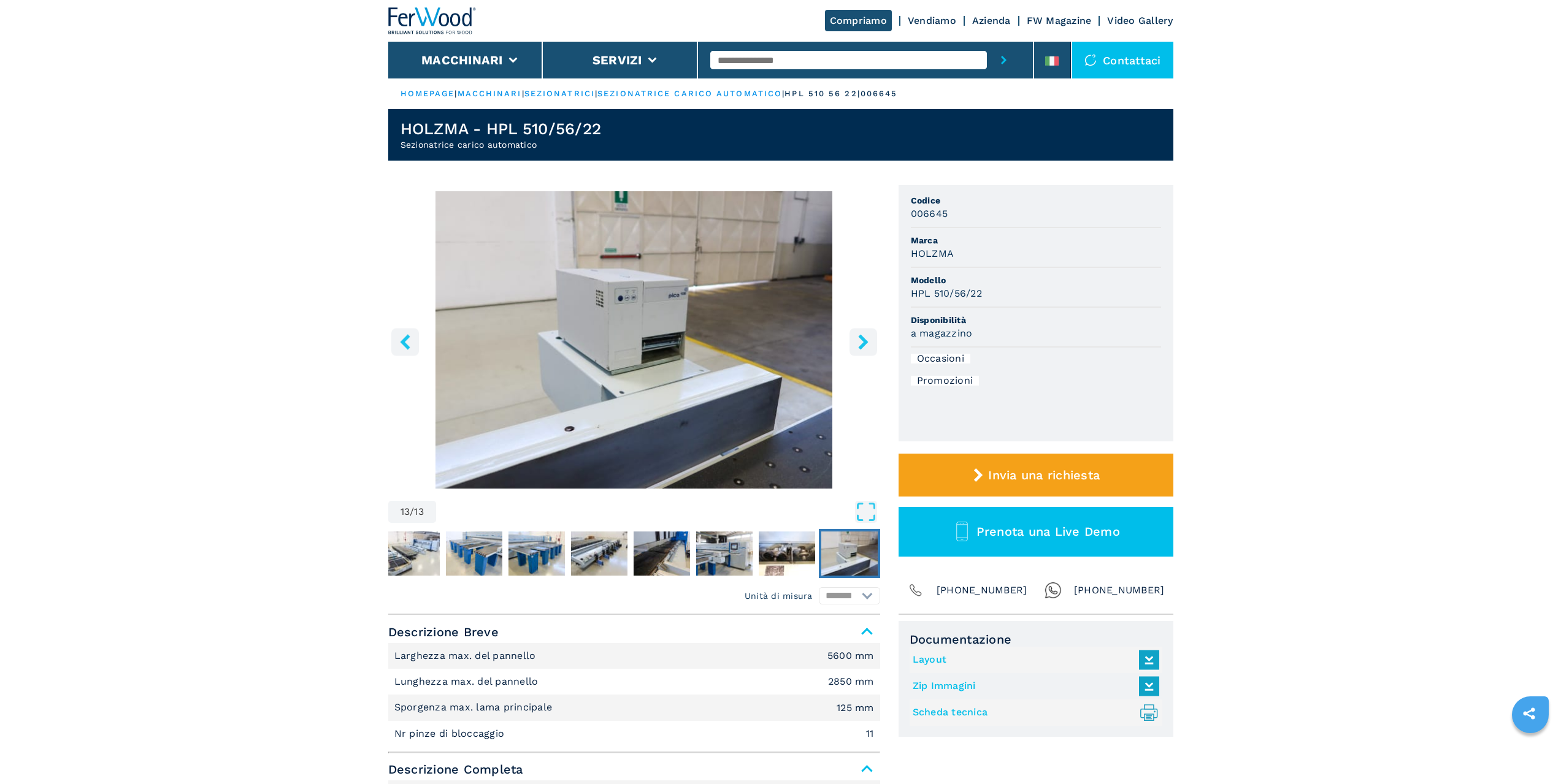
click at [1120, 58] on div "Contattaci" at bounding box center [1122, 60] width 101 height 37
